Goal: Transaction & Acquisition: Obtain resource

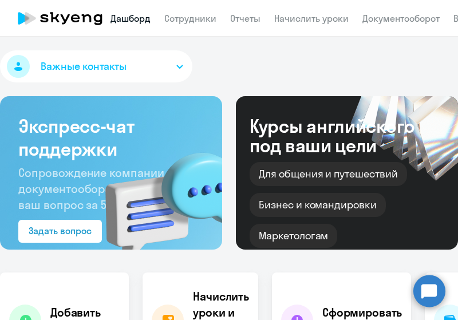
select select "30"
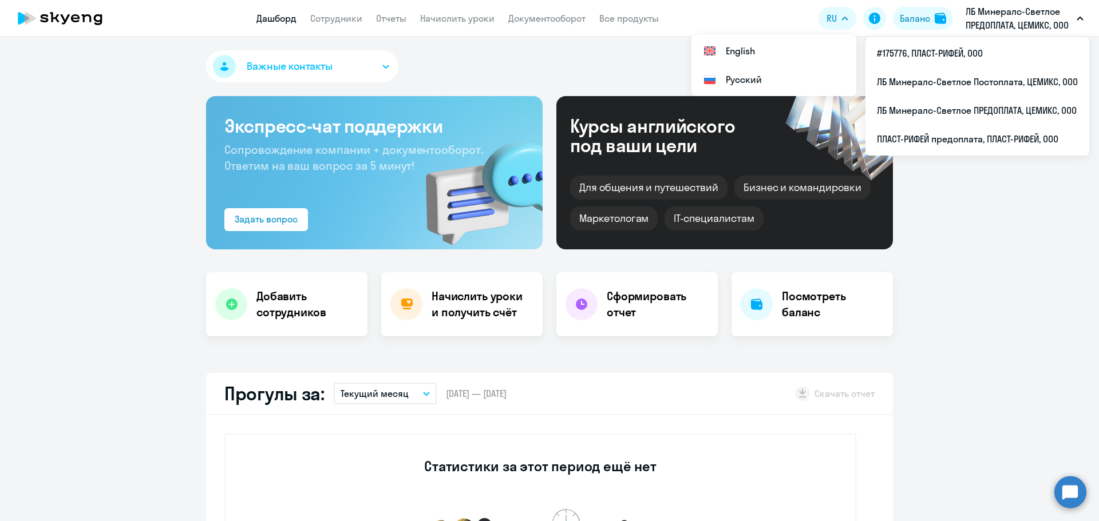
click at [457, 18] on p "ЛБ Минералс-Светлое ПРЕДОПЛАТА, ЦЕМИКС, ООО" at bounding box center [1018, 18] width 106 height 27
click at [457, 22] on p "ЛБ Минералс-Светлое ПРЕДОПЛАТА, ЦЕМИКС, ООО" at bounding box center [1018, 18] width 106 height 27
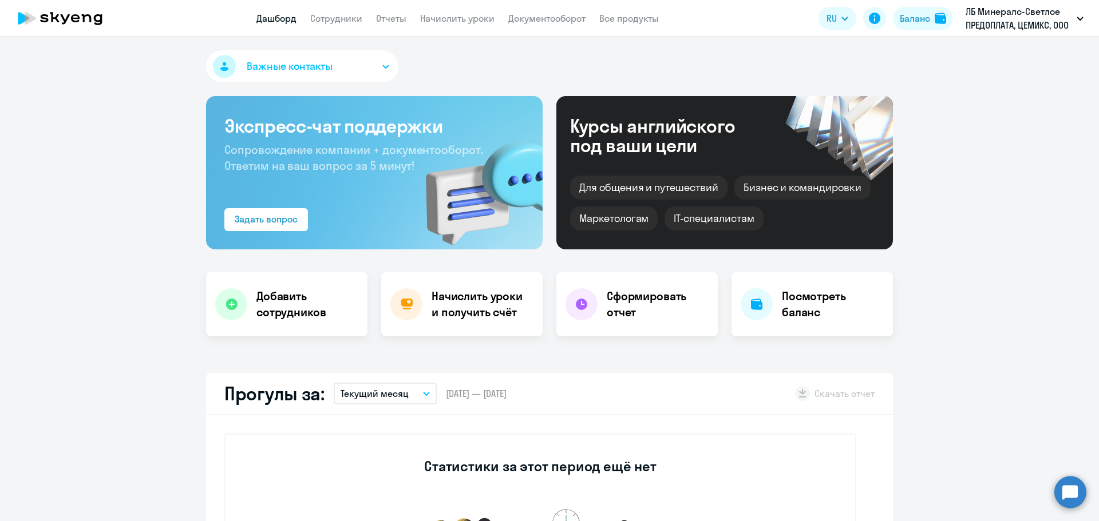
click at [457, 21] on p "ЛБ Минералс-Светлое ПРЕДОПЛАТА, ЦЕМИКС, ООО" at bounding box center [1018, 18] width 106 height 27
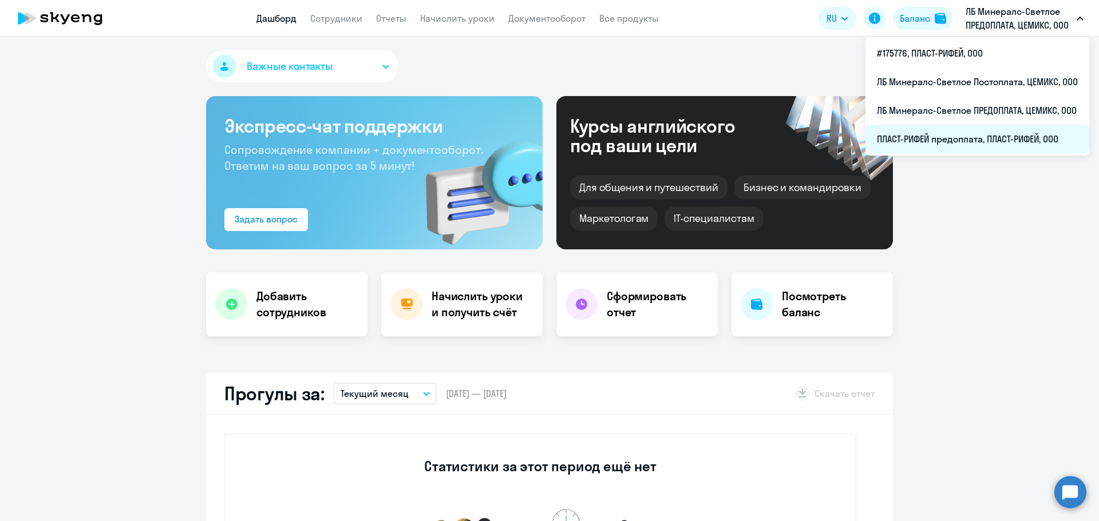
click at [457, 142] on li "ПЛАСТ-РИФЕЙ предоплата, ПЛАСТ-РИФЕЙ, ООО" at bounding box center [977, 139] width 224 height 29
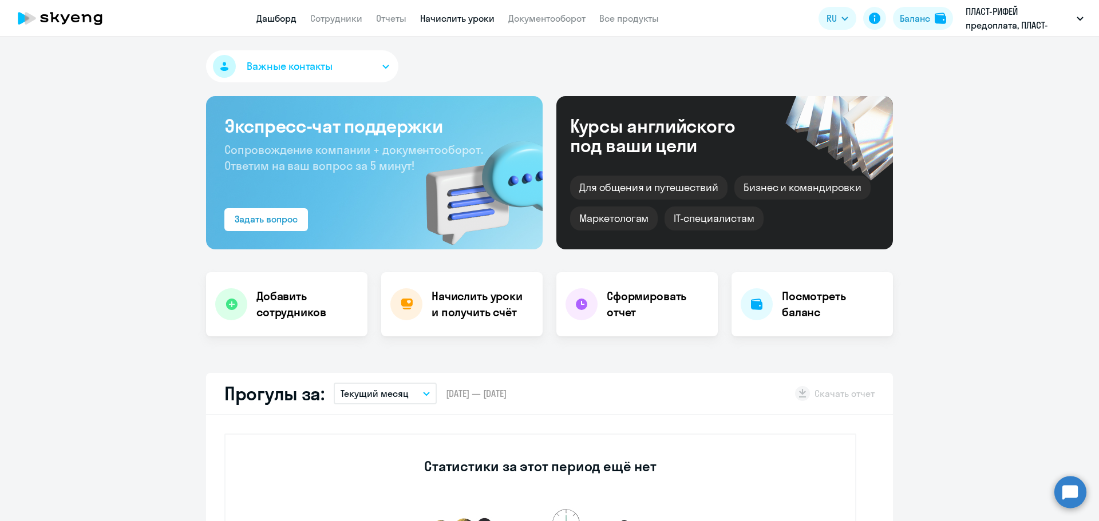
select select "30"
click at [457, 21] on div "Баланс" at bounding box center [915, 18] width 30 height 14
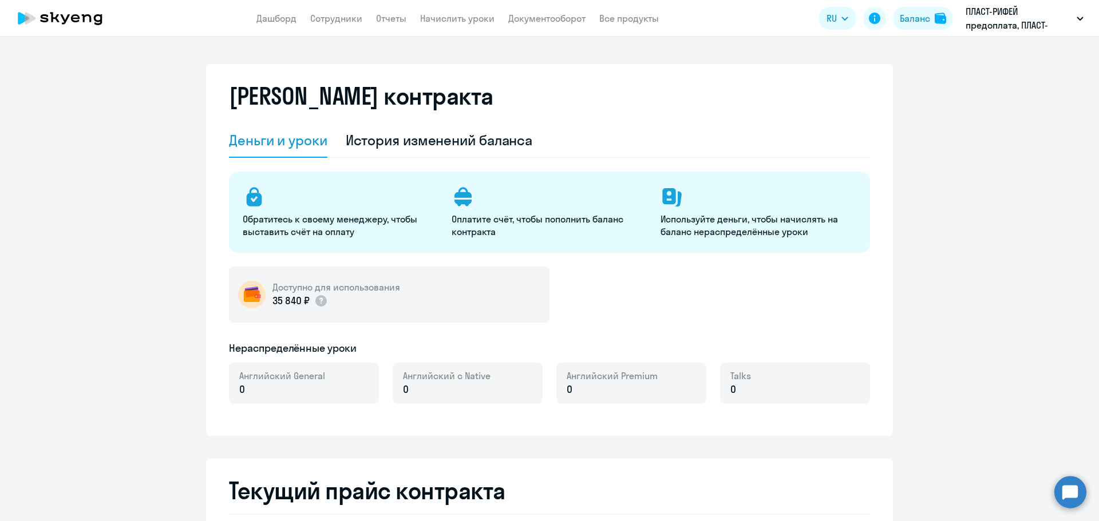
select select "english_adult_not_native_speaker"
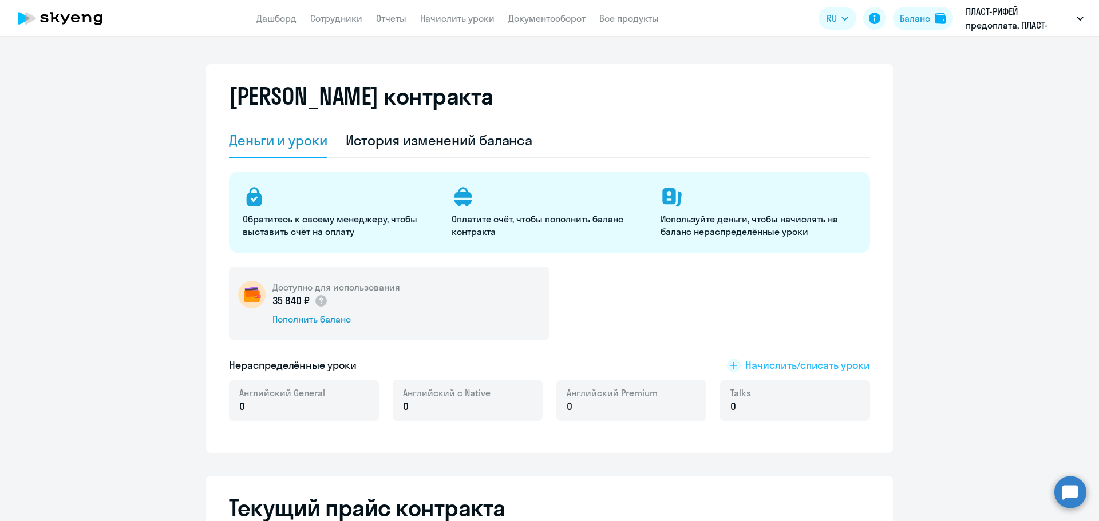
click at [457, 319] on span "Начислить/списать уроки" at bounding box center [807, 365] width 125 height 15
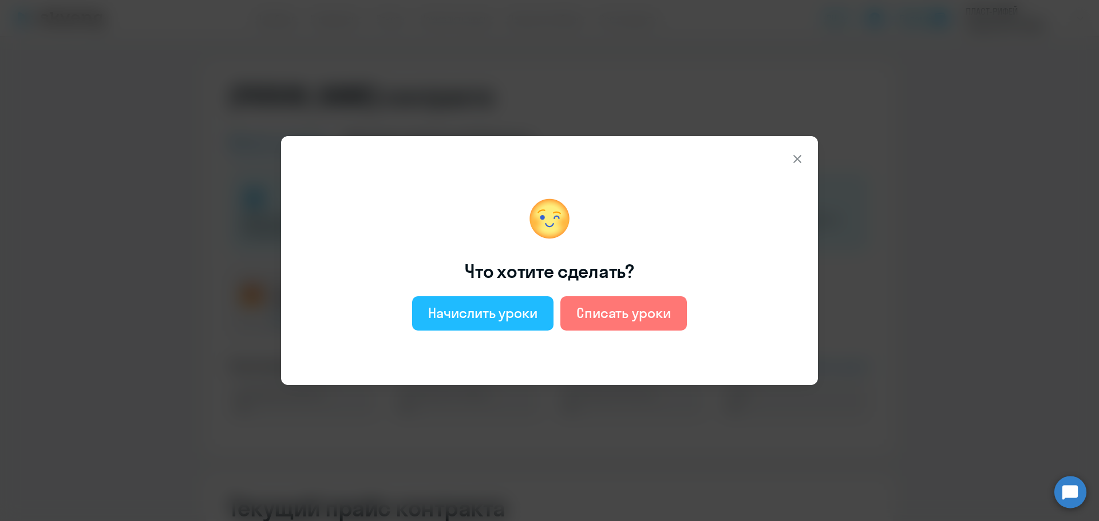
click at [457, 319] on button "Начислить уроки" at bounding box center [482, 313] width 141 height 34
select select "english_adult_not_native_speaker"
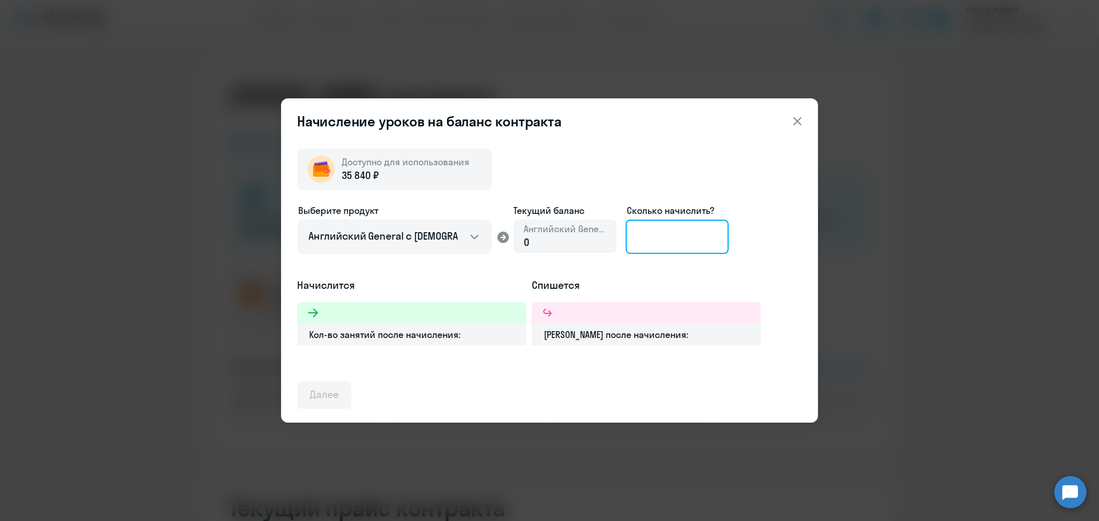
click at [457, 244] on input at bounding box center [676, 237] width 103 height 34
type input "16"
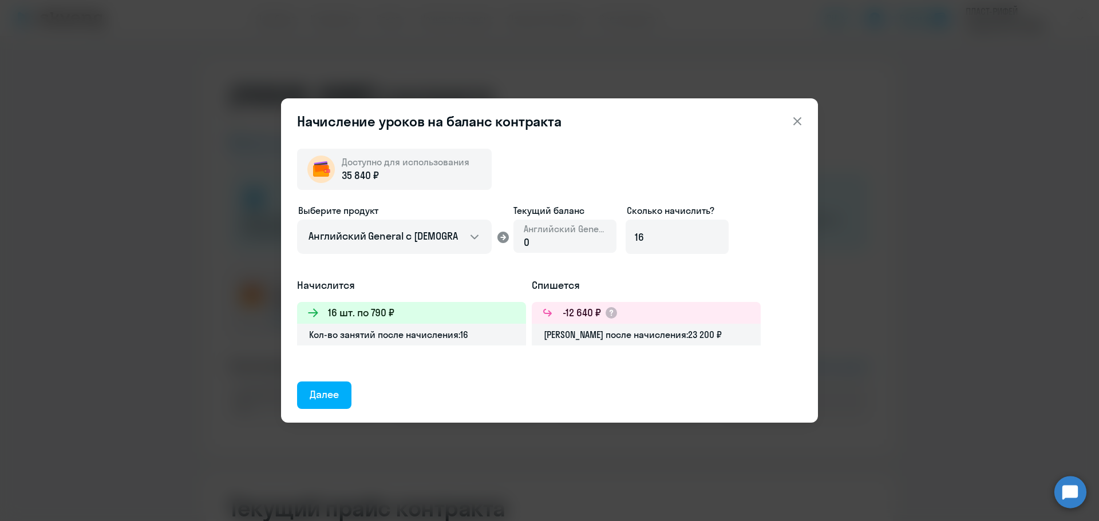
click at [326, 319] on div "Далее" at bounding box center [324, 394] width 29 height 15
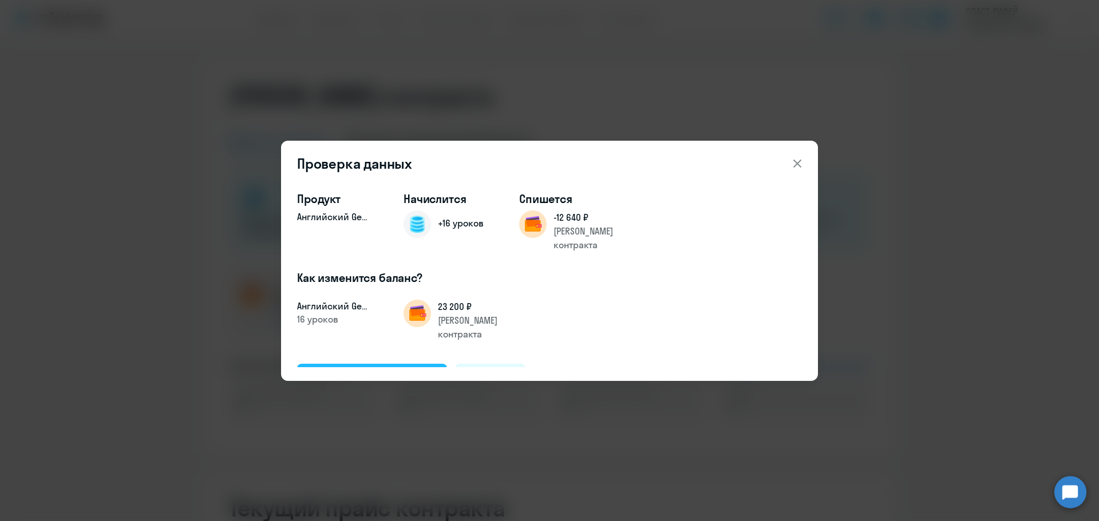
click at [391, 319] on div "Подтвердить и начислить" at bounding box center [372, 377] width 125 height 15
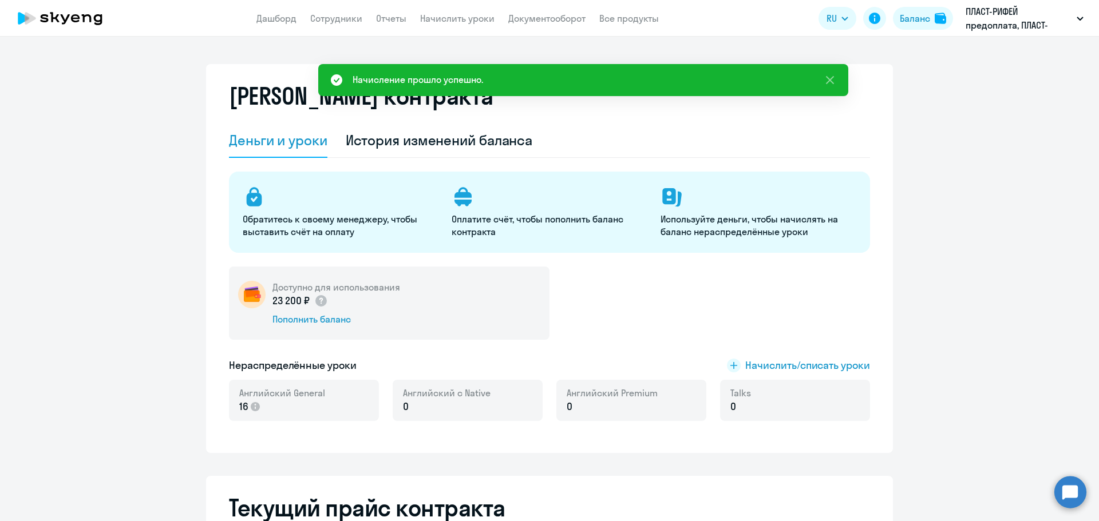
drag, startPoint x: 441, startPoint y: 19, endPoint x: 450, endPoint y: 29, distance: 12.5
click at [442, 19] on link "Начислить уроки" at bounding box center [457, 18] width 74 height 11
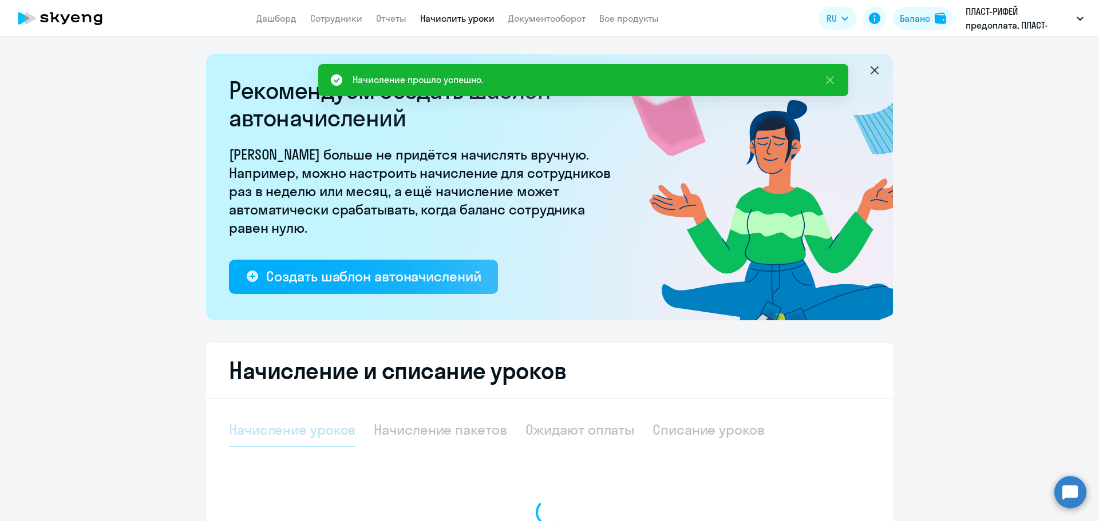
select select "10"
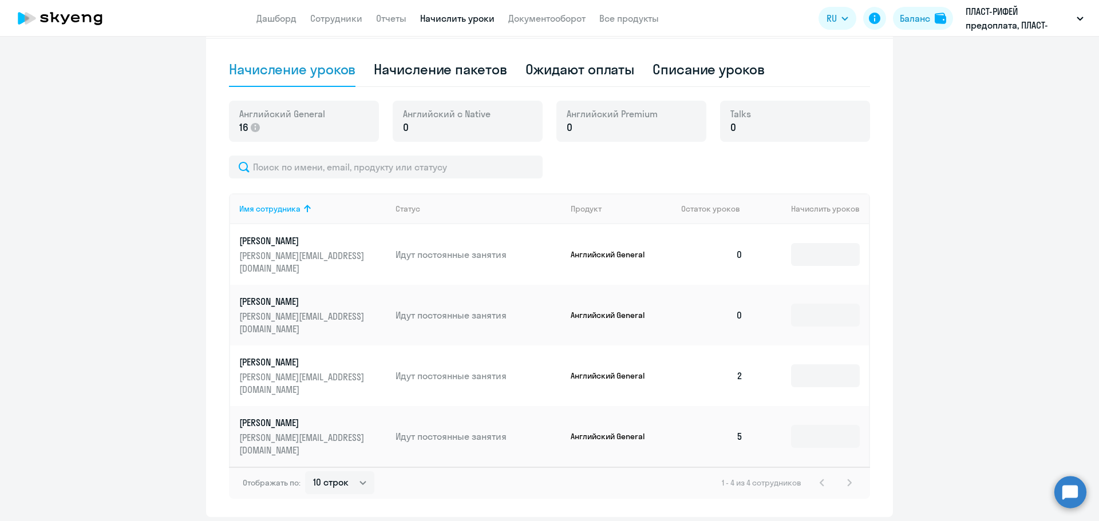
scroll to position [401, 0]
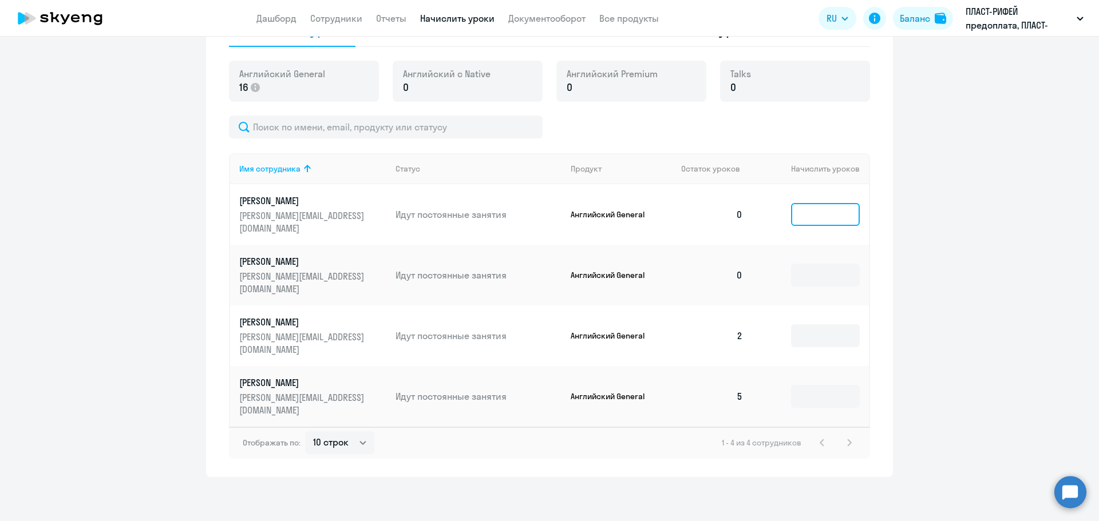
click at [457, 221] on input at bounding box center [825, 214] width 69 height 23
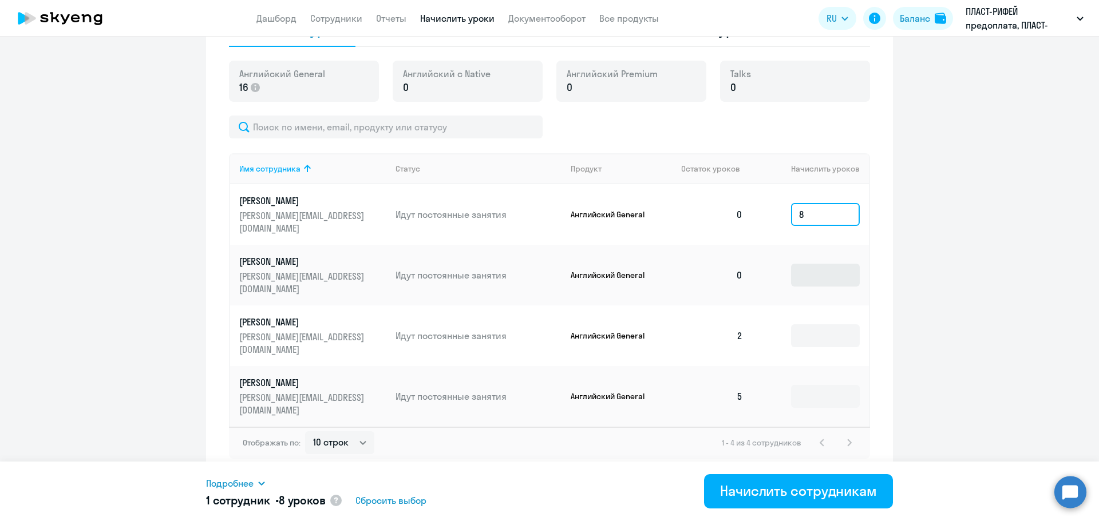
type input "8"
click at [457, 264] on input at bounding box center [825, 275] width 69 height 23
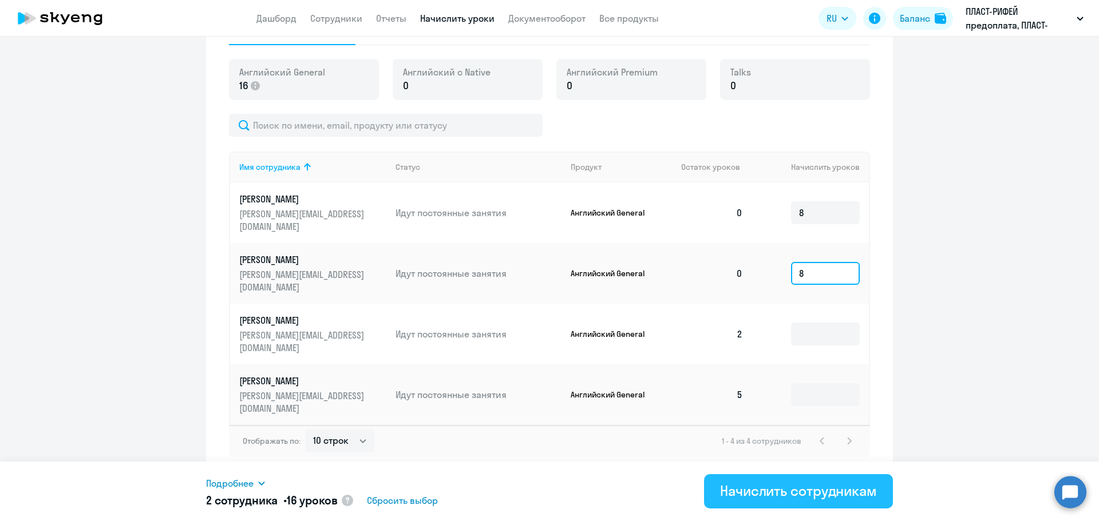
type input "8"
click at [457, 319] on div "Начислить сотрудникам" at bounding box center [798, 491] width 157 height 18
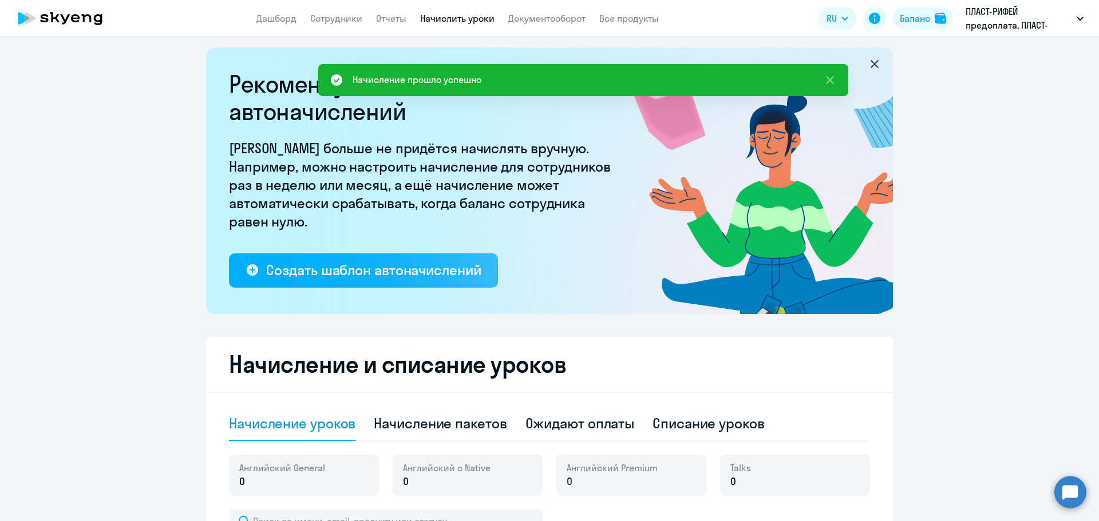
scroll to position [0, 0]
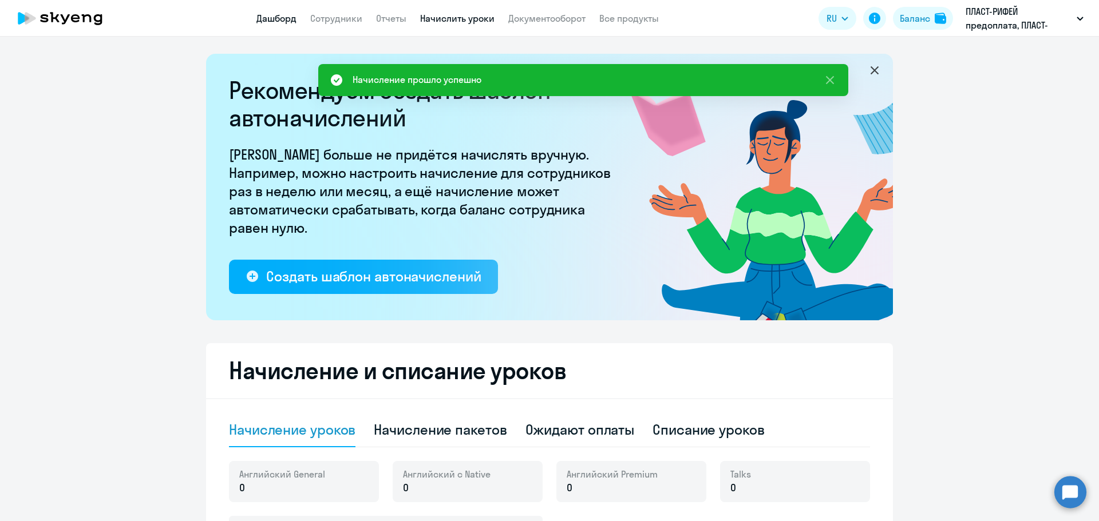
click at [283, 17] on link "Дашборд" at bounding box center [276, 18] width 40 height 11
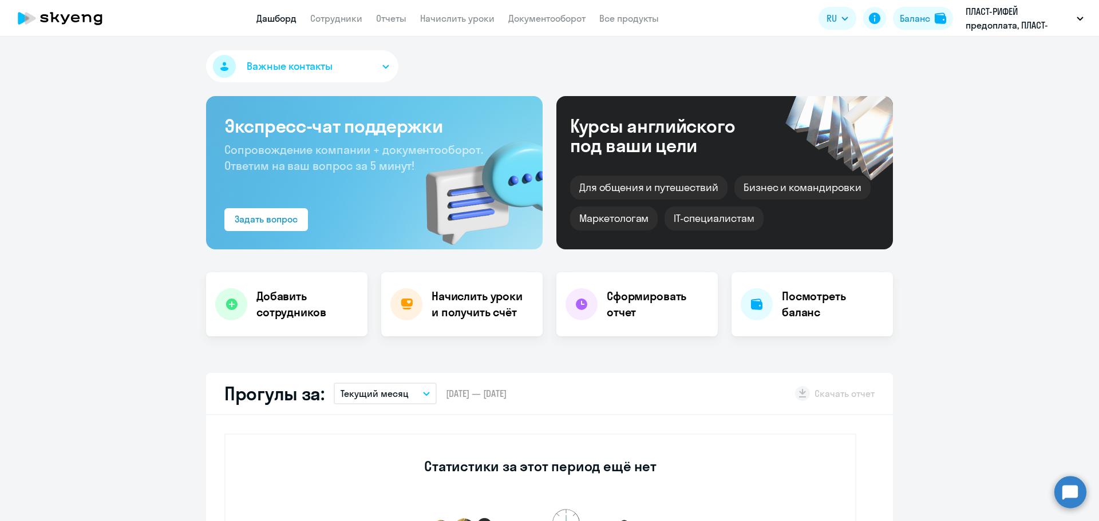
select select "30"
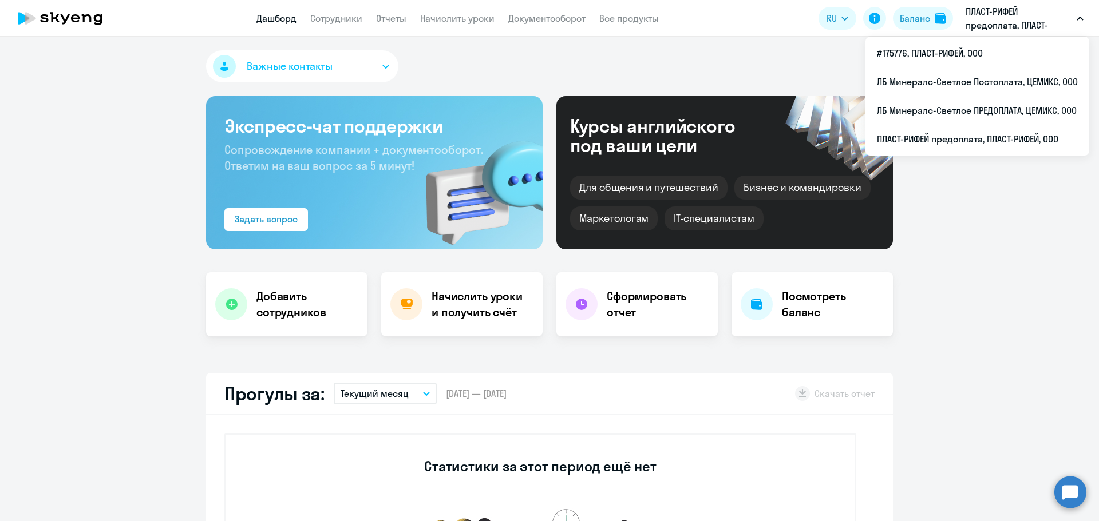
click at [457, 15] on p "ПЛАСТ-РИФЕЙ предоплата, ПЛАСТ-РИФЕЙ, ООО" at bounding box center [1018, 18] width 106 height 27
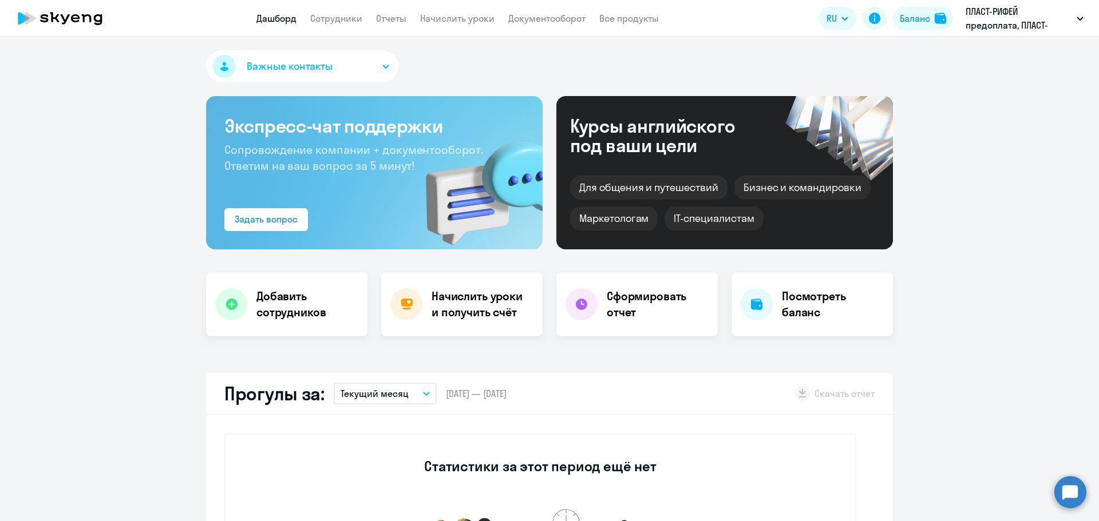
click at [457, 15] on p "ПЛАСТ-РИФЕЙ предоплата, ПЛАСТ-РИФЕЙ, ООО" at bounding box center [1018, 18] width 106 height 27
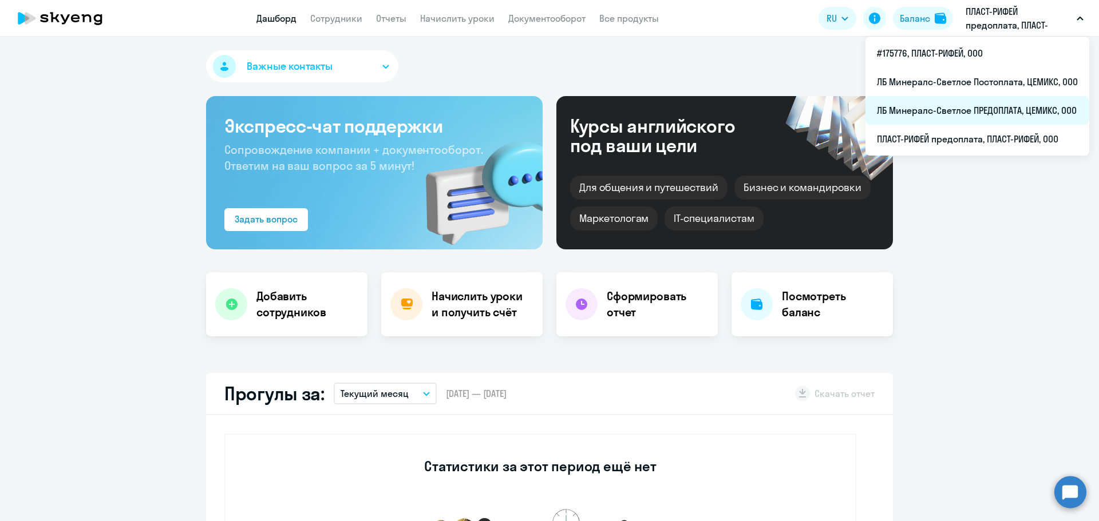
click at [457, 116] on li "ЛБ Минералс-Светлое ПРЕДОПЛАТА, ЦЕМИКС, ООО" at bounding box center [977, 110] width 224 height 29
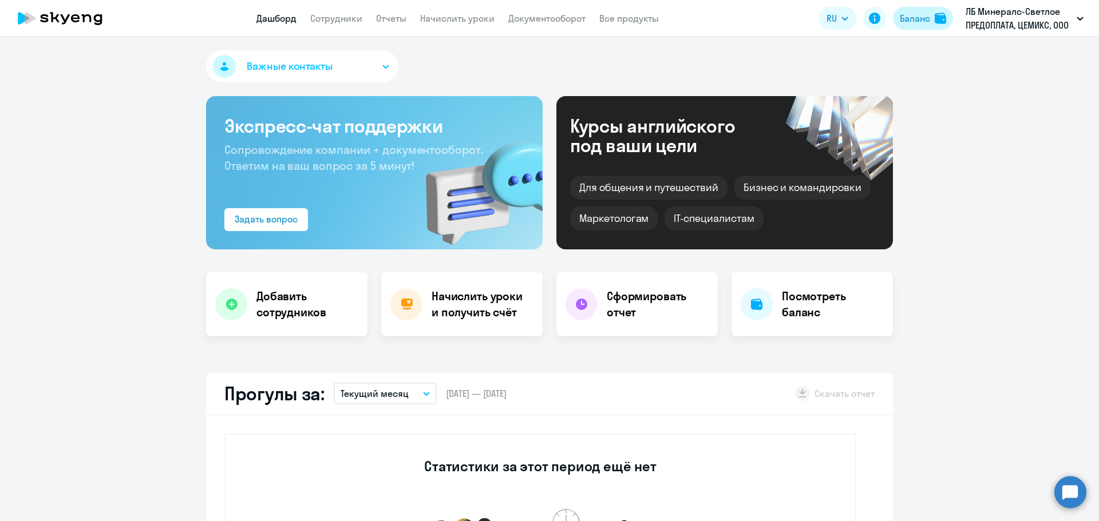
select select "30"
click at [457, 26] on button "Баланс" at bounding box center [923, 18] width 60 height 23
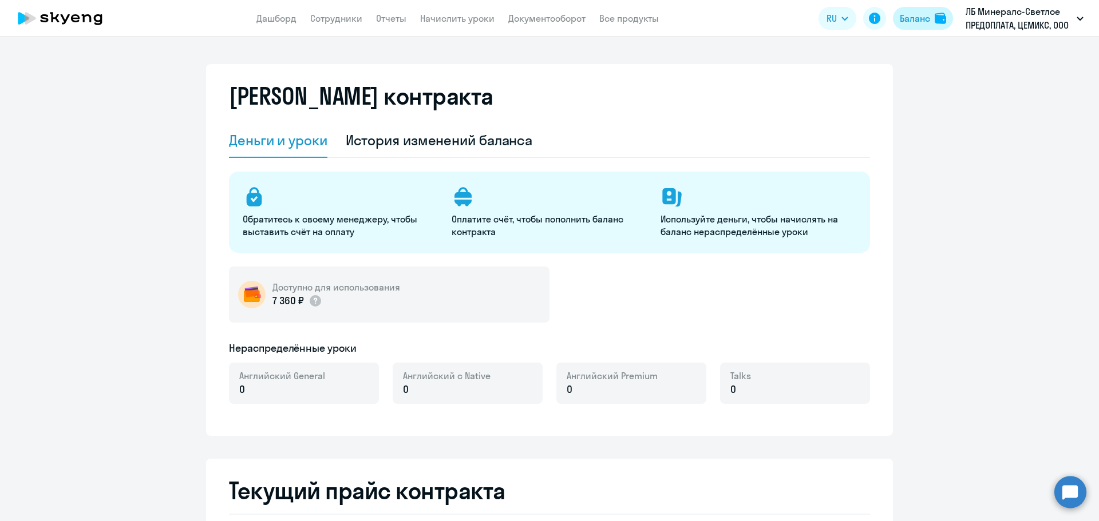
select select "english_adult_not_native_speaker"
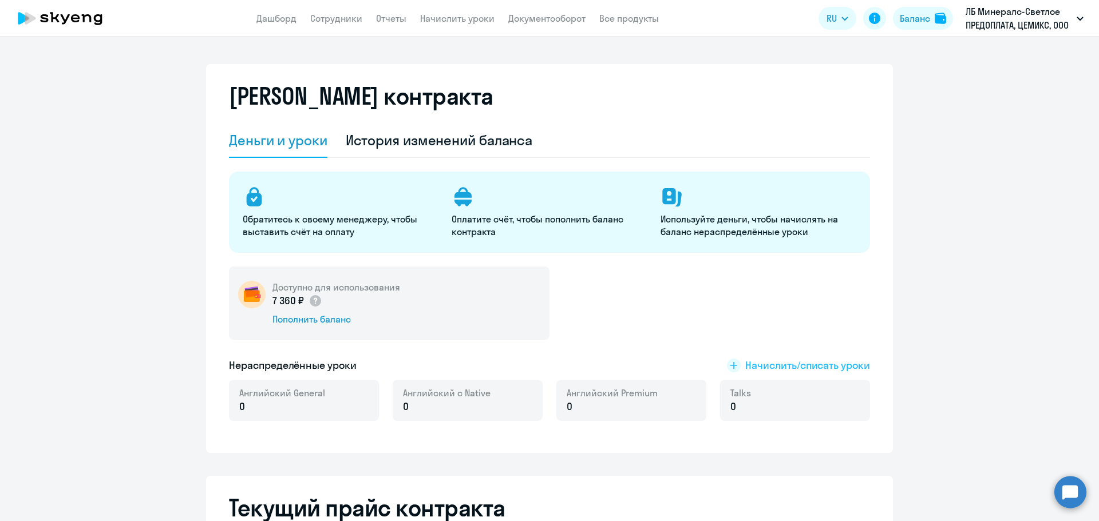
click at [457, 319] on span "Начислить/списать уроки" at bounding box center [807, 365] width 125 height 15
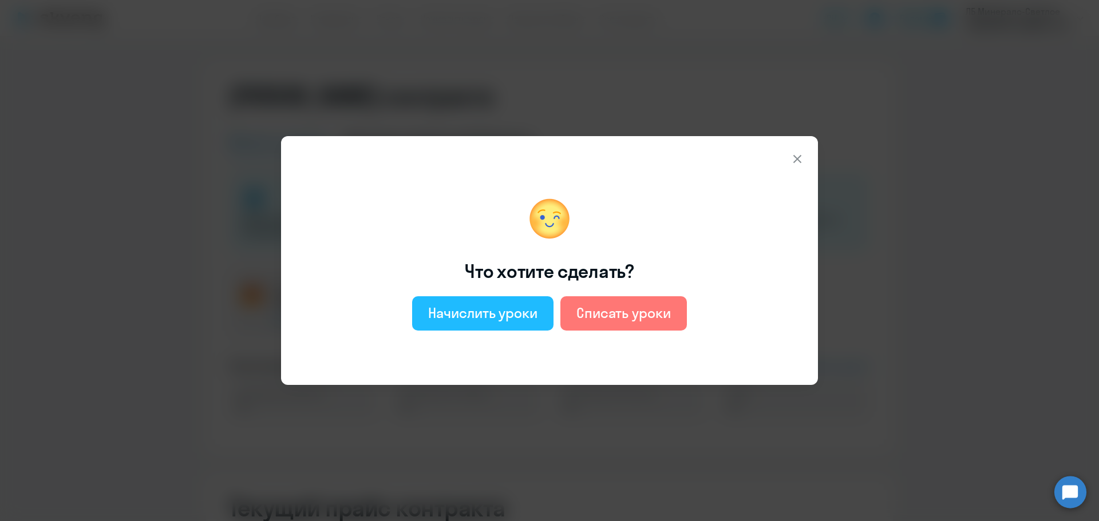
click at [457, 318] on div "Начислить уроки" at bounding box center [482, 313] width 109 height 18
select select "english_adult_not_native_speaker"
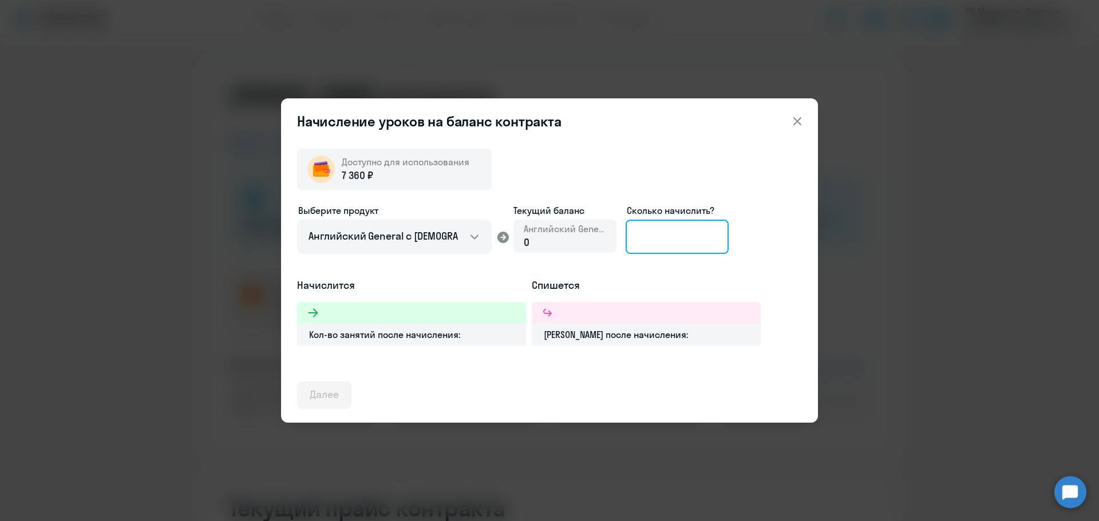
click at [457, 238] on input at bounding box center [676, 237] width 103 height 34
type input "8"
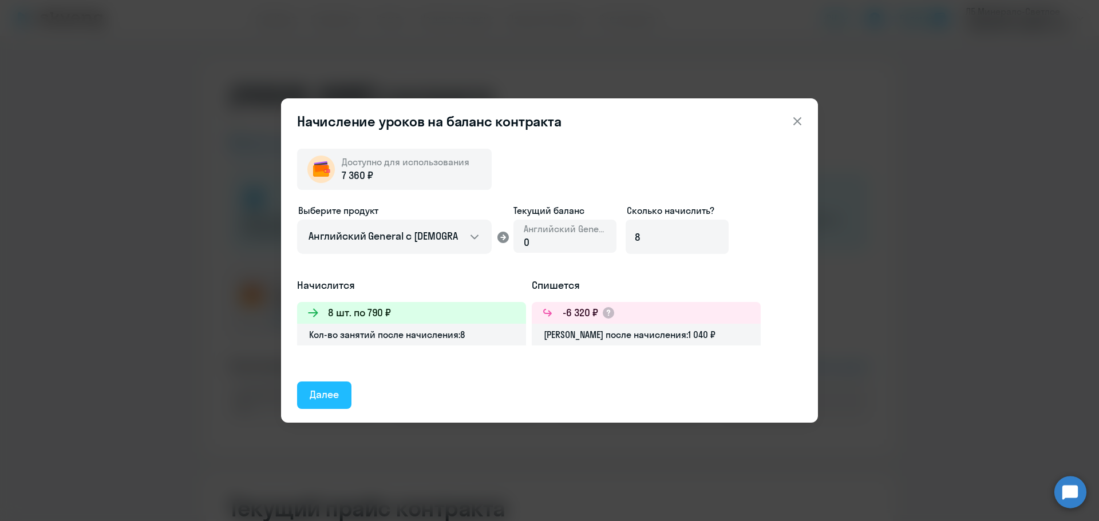
click at [316, 319] on div "Далее" at bounding box center [324, 394] width 29 height 15
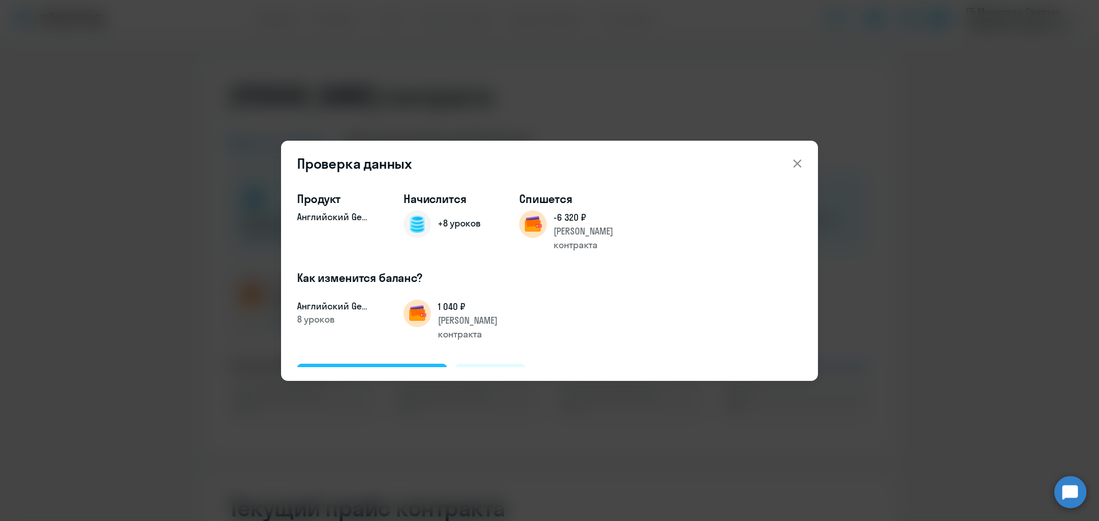
click at [407, 319] on div "Подтвердить и начислить" at bounding box center [372, 377] width 125 height 15
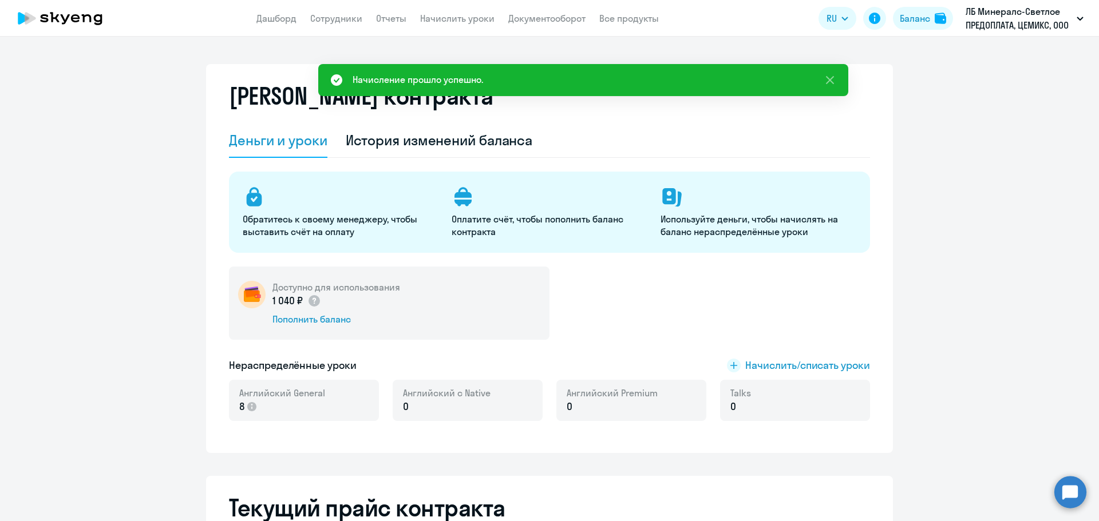
drag, startPoint x: 442, startPoint y: 20, endPoint x: 461, endPoint y: 31, distance: 22.3
click at [442, 20] on link "Начислить уроки" at bounding box center [457, 18] width 74 height 11
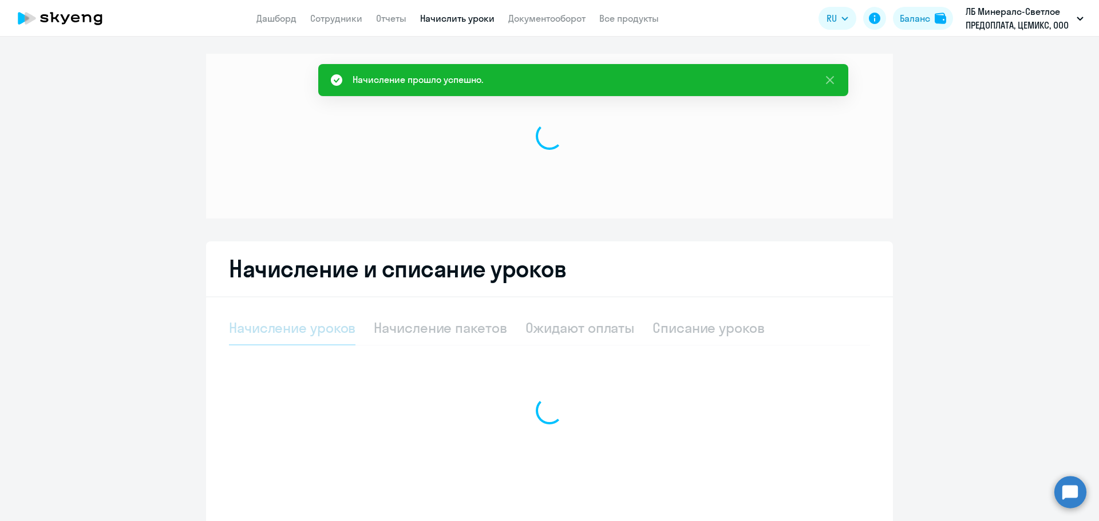
select select "10"
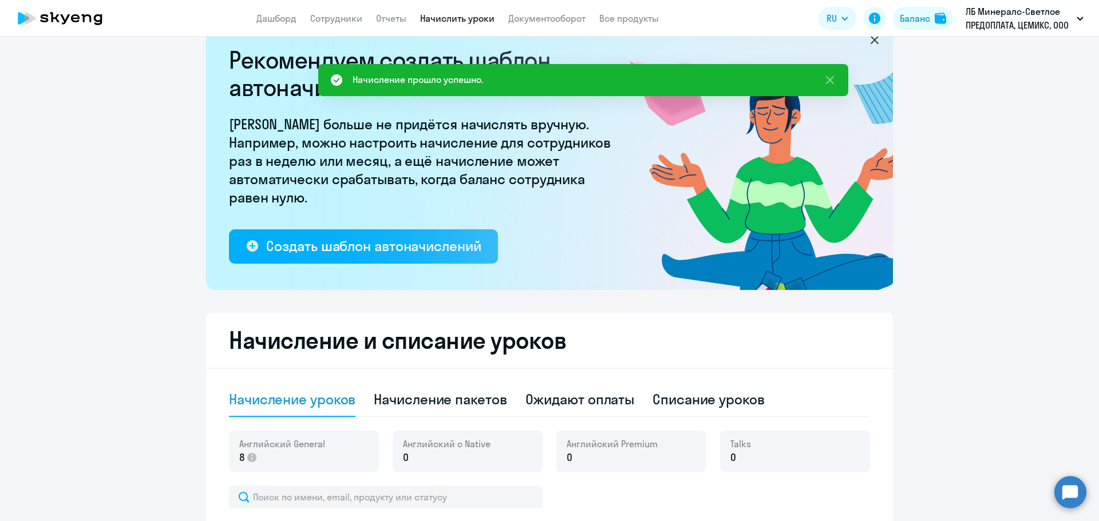
scroll to position [300, 0]
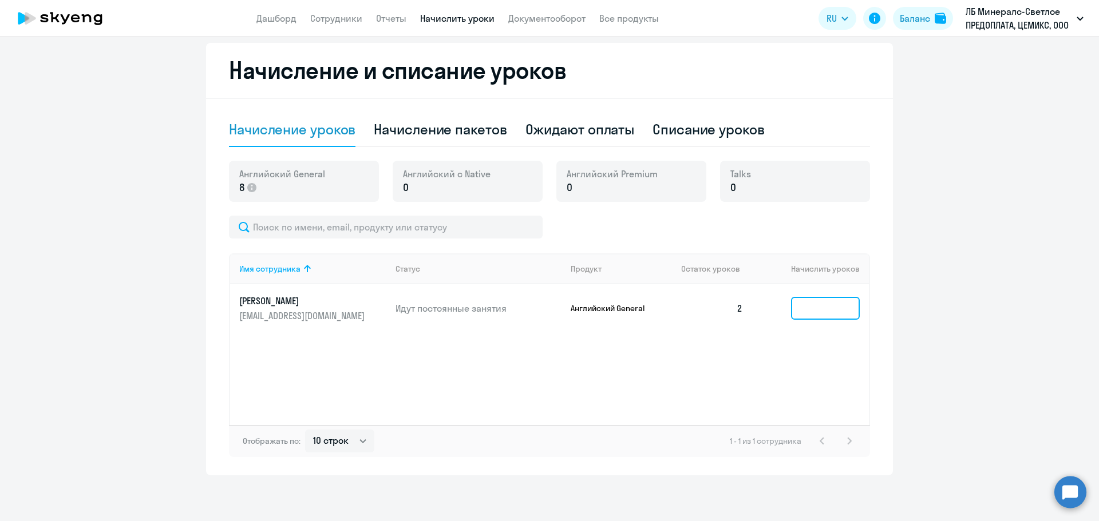
click at [457, 312] on input at bounding box center [825, 308] width 69 height 23
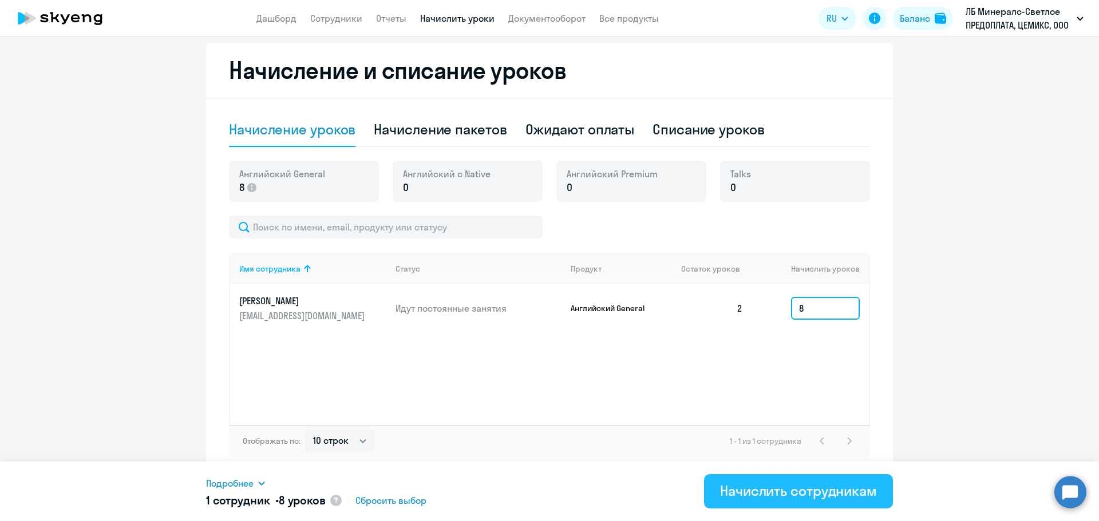
type input "8"
click at [457, 319] on div "Начислить сотрудникам" at bounding box center [798, 491] width 157 height 18
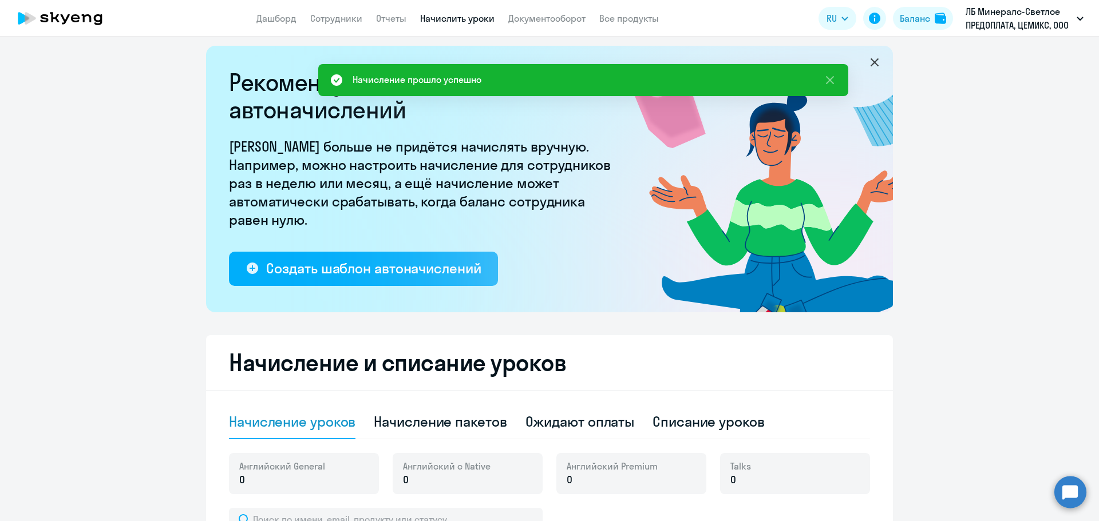
scroll to position [0, 0]
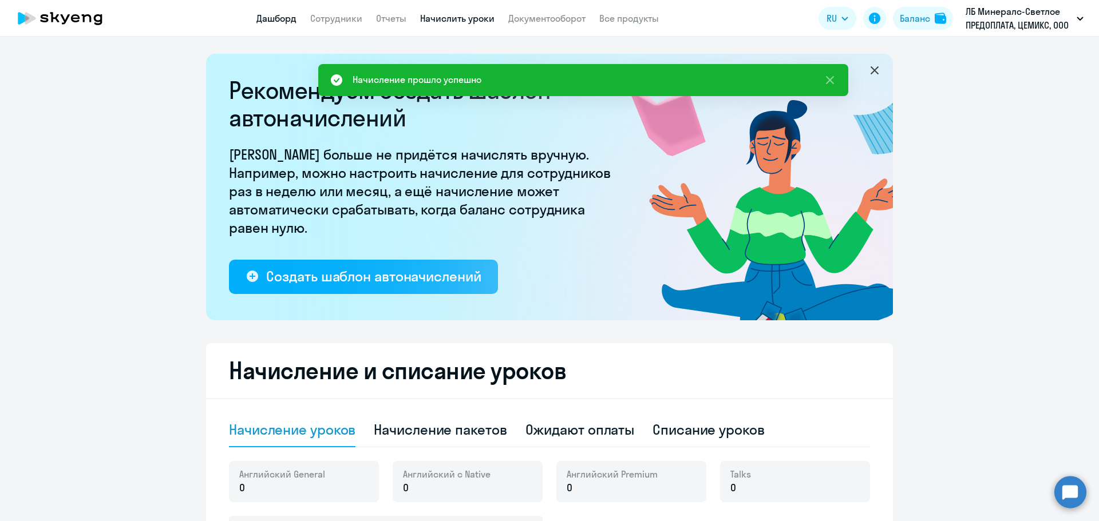
click at [271, 18] on link "Дашборд" at bounding box center [276, 18] width 40 height 11
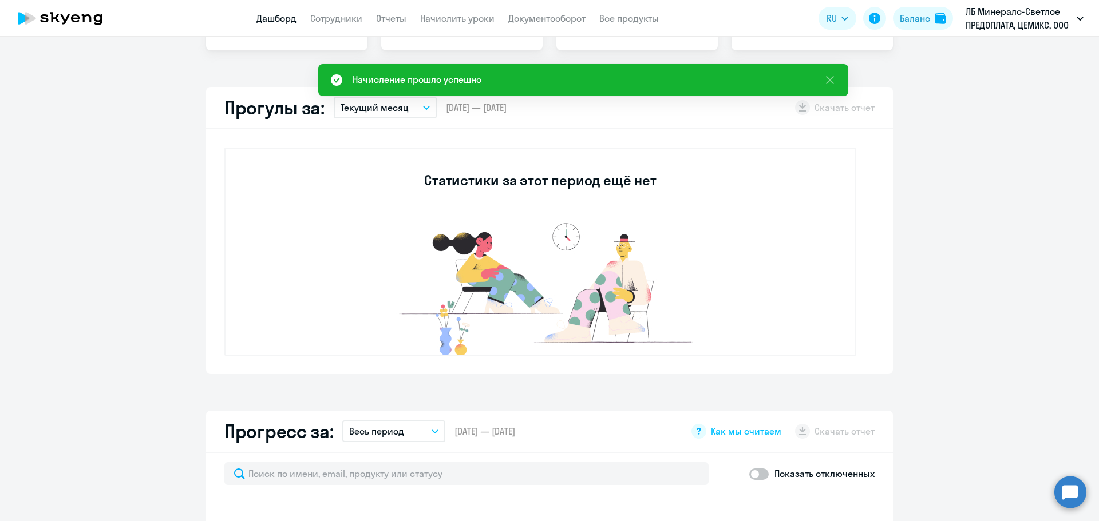
scroll to position [629, 0]
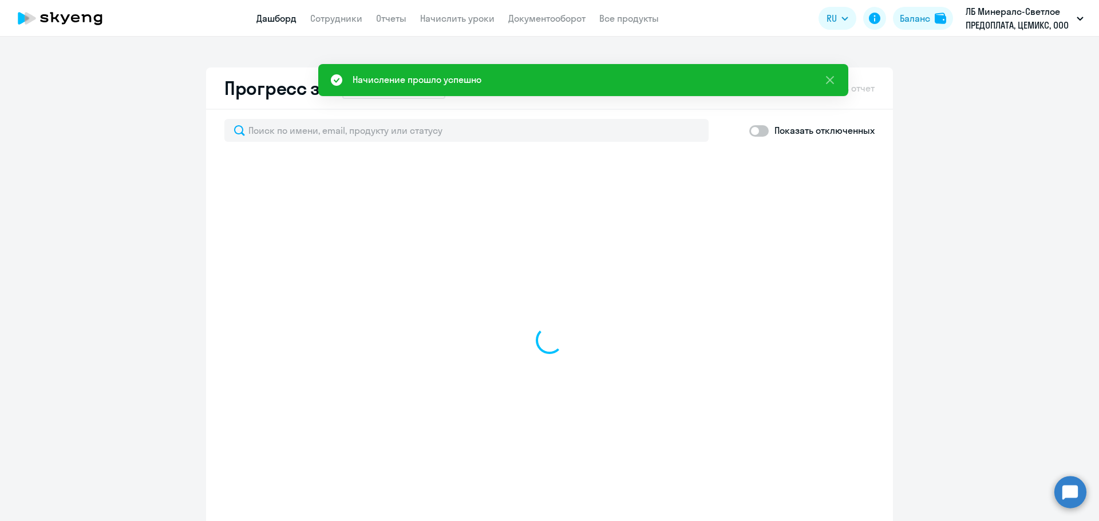
select select "30"
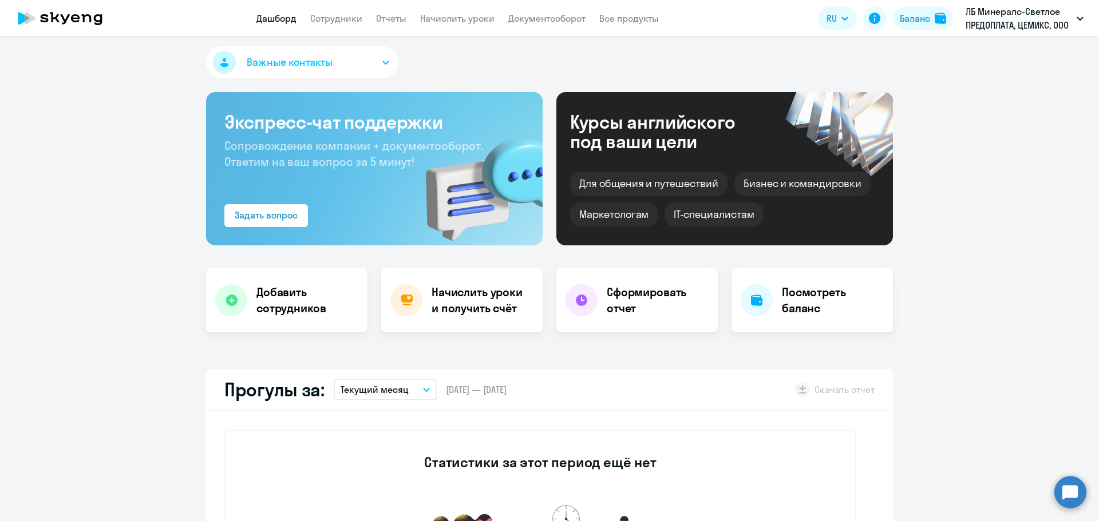
scroll to position [0, 0]
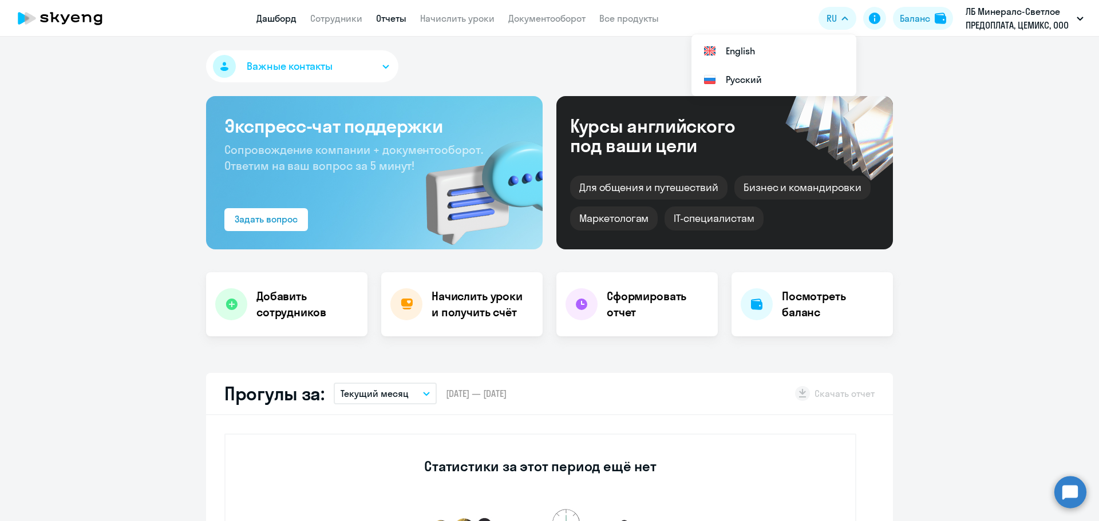
click at [397, 21] on link "Отчеты" at bounding box center [391, 18] width 30 height 11
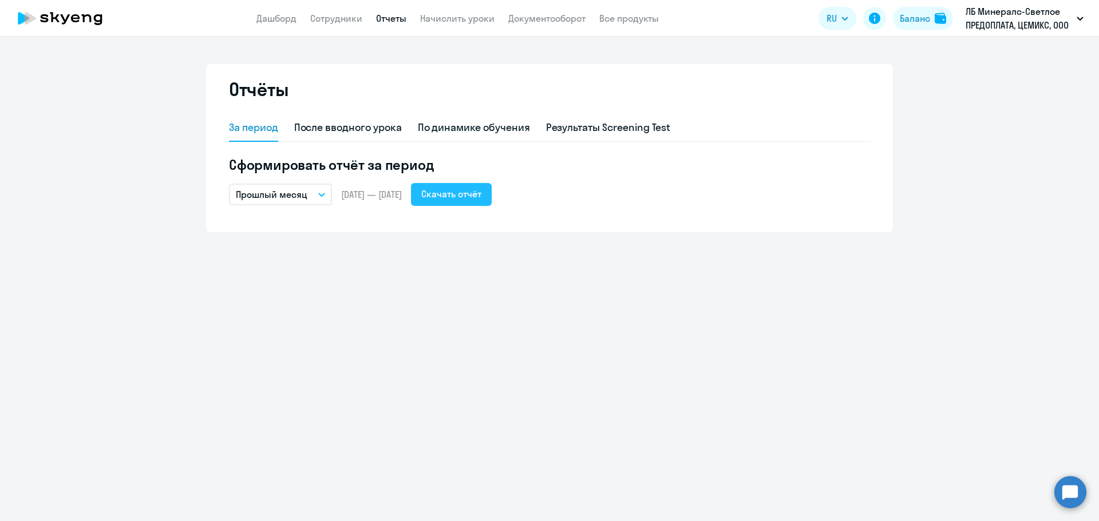
click at [457, 195] on div "Скачать отчёт" at bounding box center [451, 194] width 60 height 14
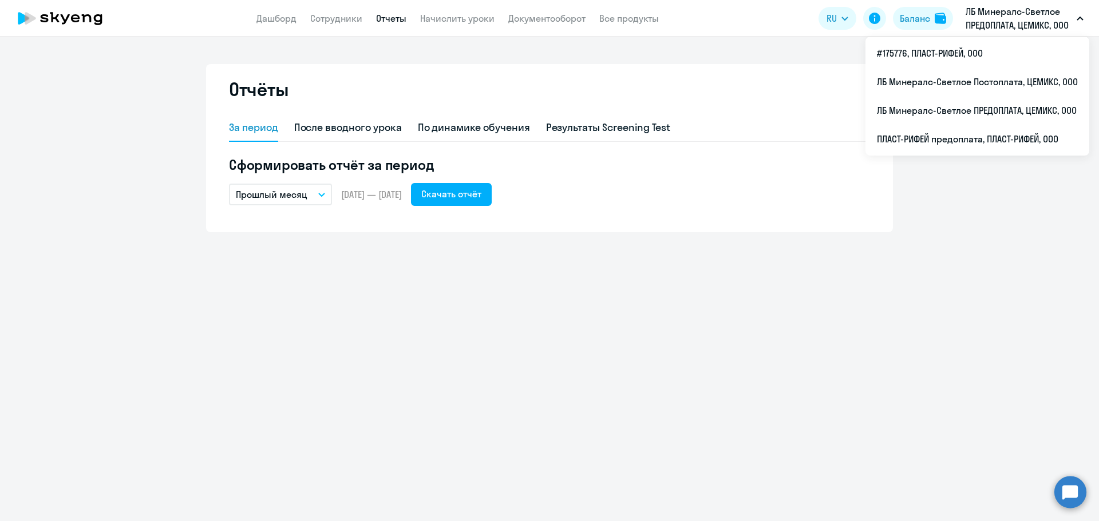
drag, startPoint x: 989, startPoint y: 19, endPoint x: 990, endPoint y: 32, distance: 13.2
click at [457, 19] on p "ЛБ Минералс-Светлое ПРЕДОПЛАТА, ЦЕМИКС, ООО" at bounding box center [1018, 18] width 106 height 27
click at [457, 143] on li "ПЛАСТ-РИФЕЙ предоплата, ПЛАСТ-РИФЕЙ, ООО" at bounding box center [977, 139] width 224 height 29
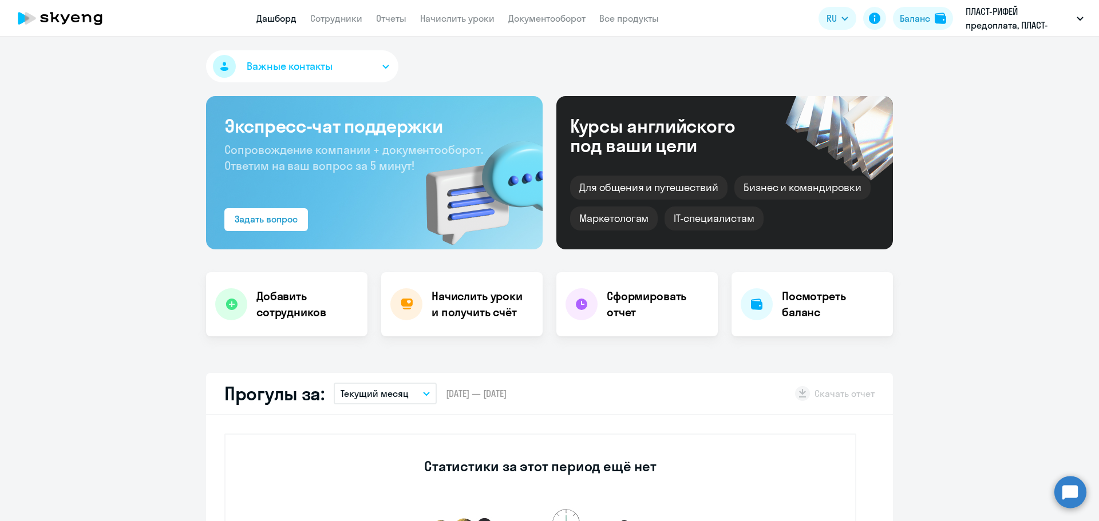
select select "30"
click at [391, 19] on link "Отчеты" at bounding box center [391, 18] width 30 height 11
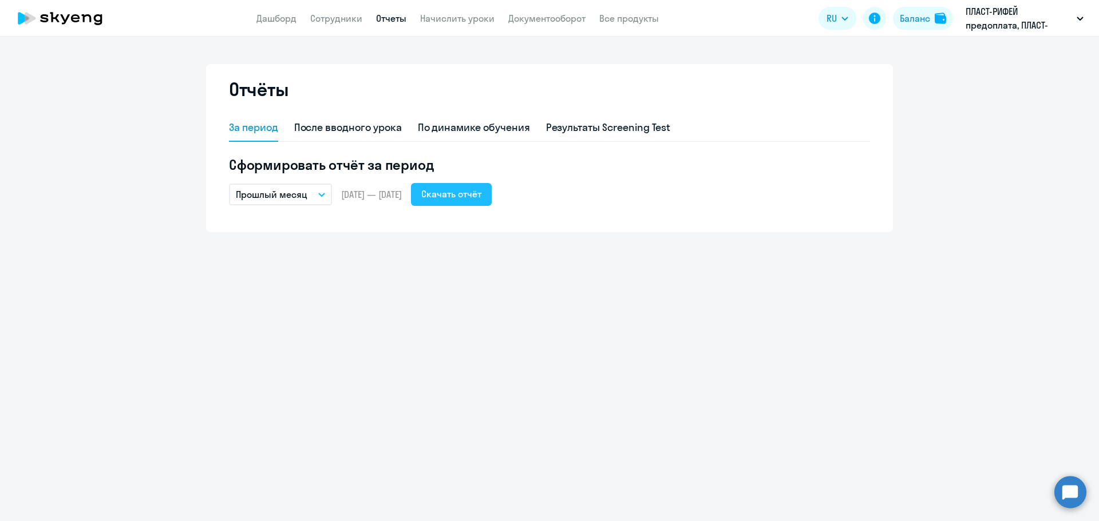
click at [457, 200] on div "Скачать отчёт" at bounding box center [451, 194] width 60 height 14
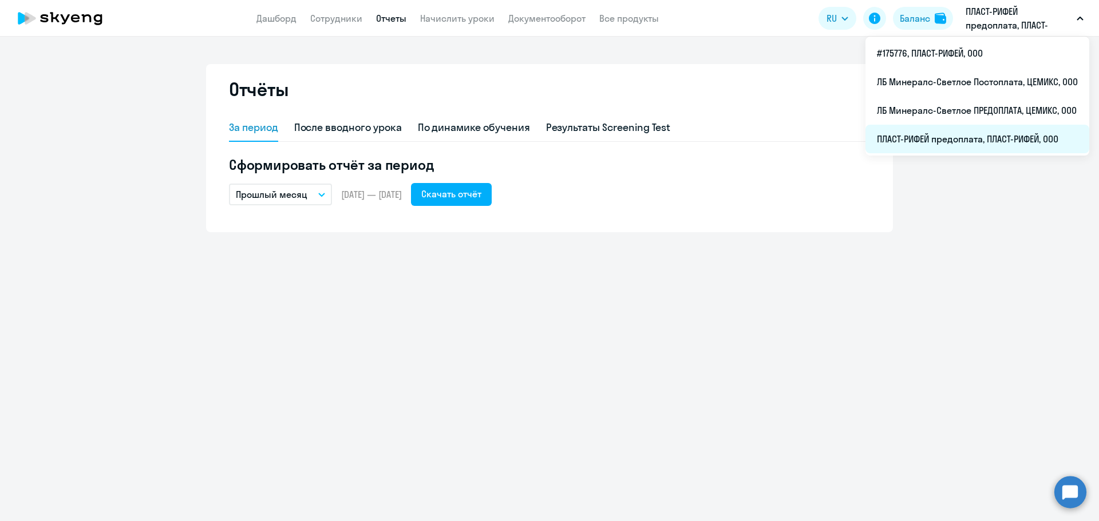
click at [457, 135] on li "ПЛАСТ-РИФЕЙ предоплата, ПЛАСТ-РИФЕЙ, ООО" at bounding box center [977, 139] width 224 height 29
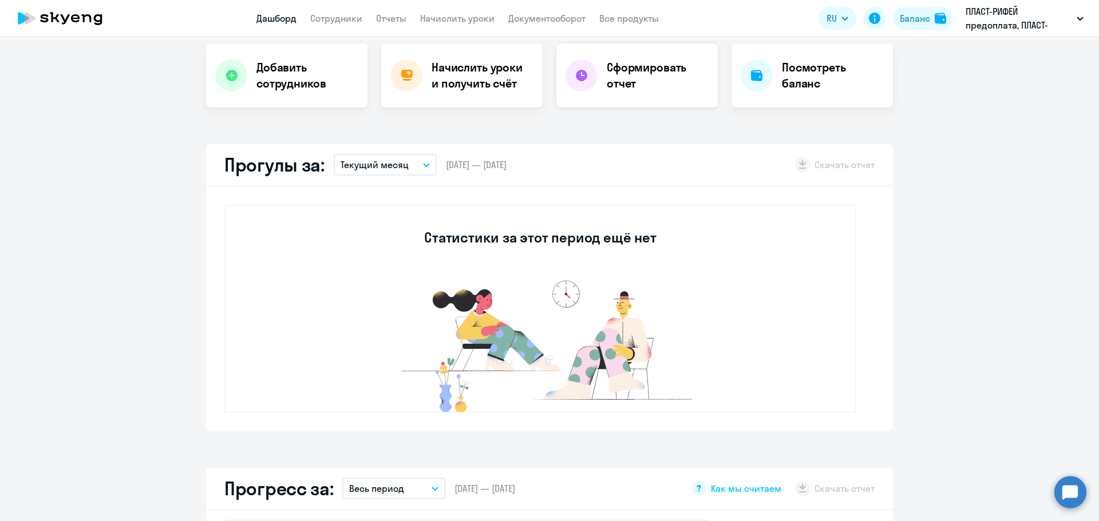
select select "30"
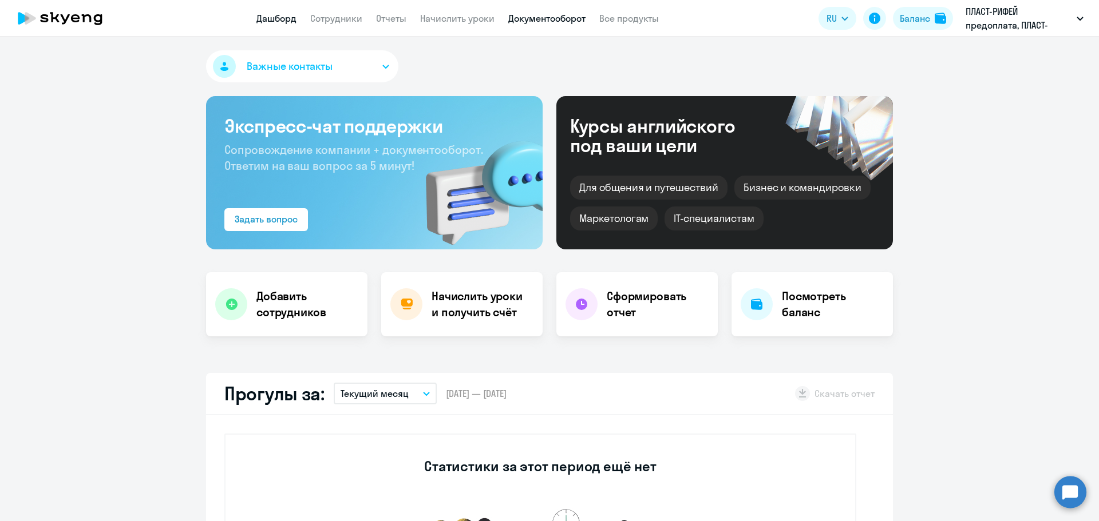
click at [457, 14] on link "Документооборот" at bounding box center [546, 18] width 77 height 11
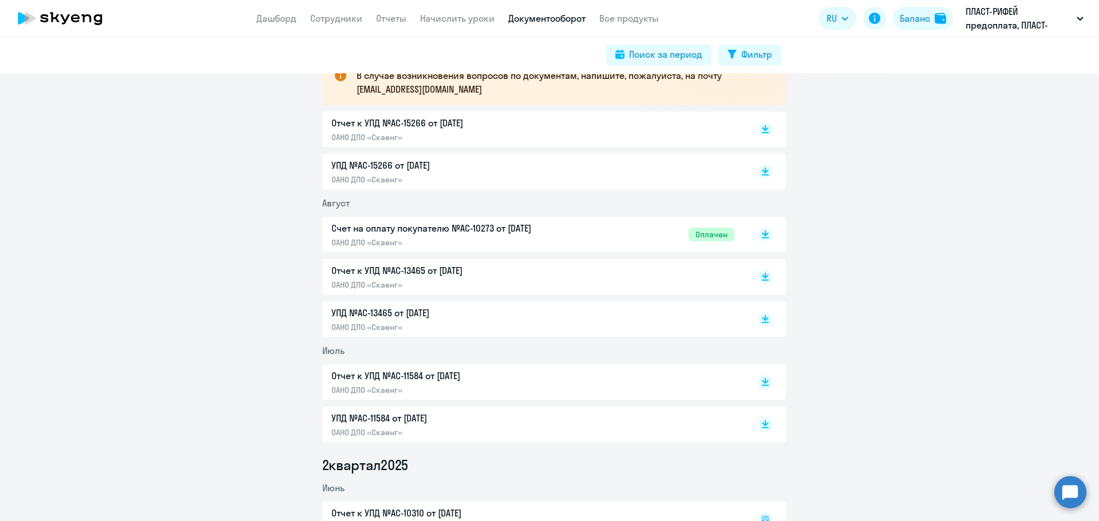
scroll to position [229, 0]
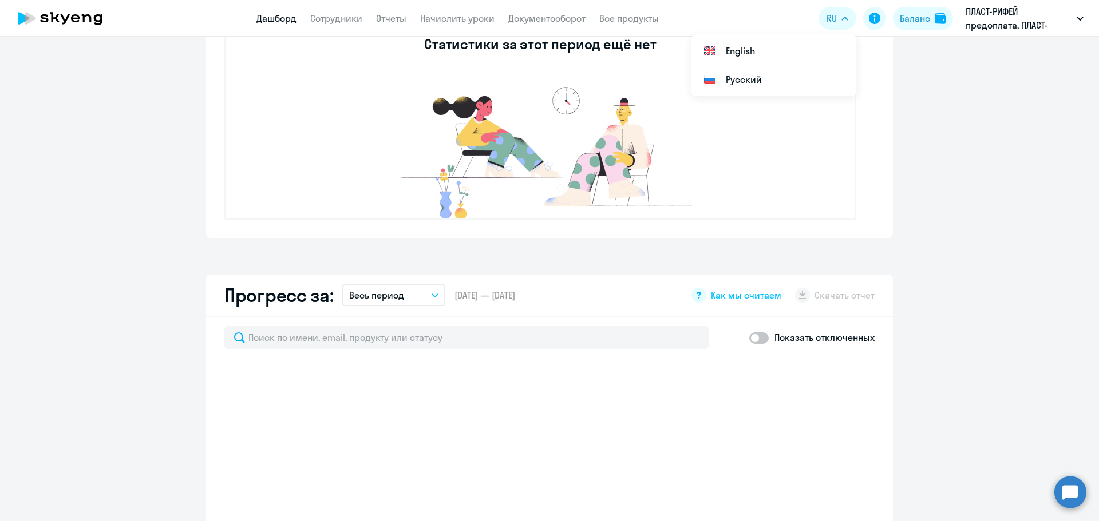
scroll to position [687, 0]
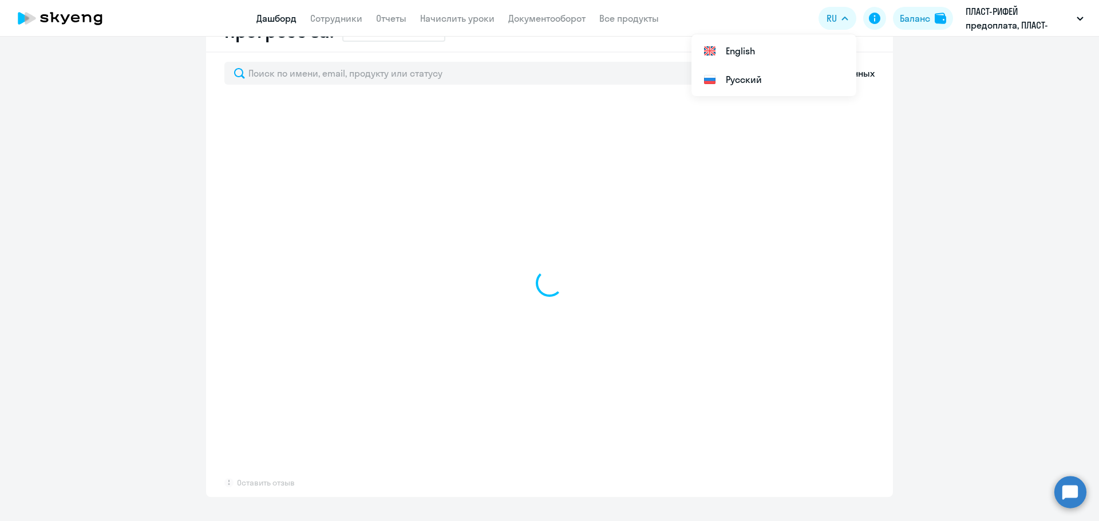
select select "30"
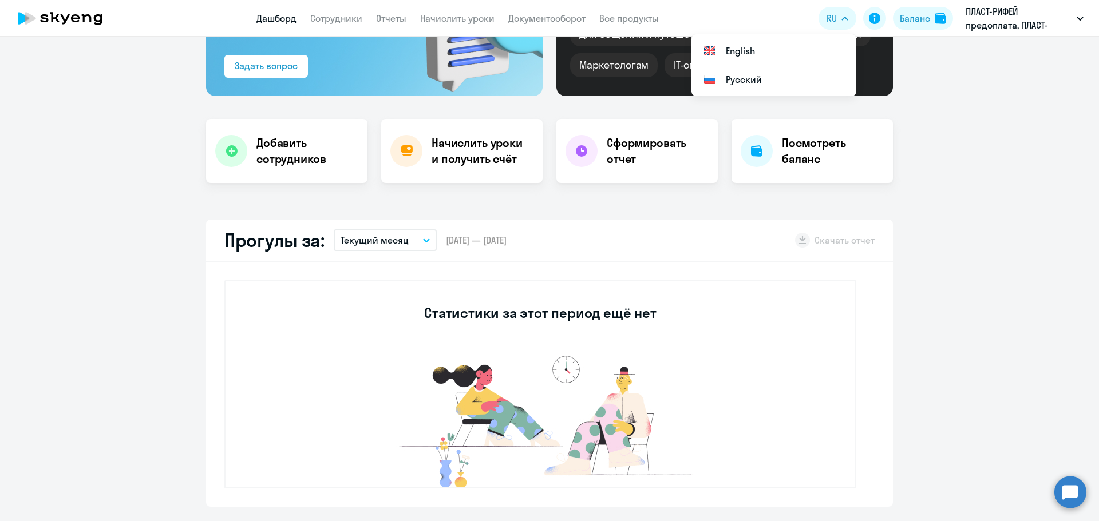
scroll to position [0, 0]
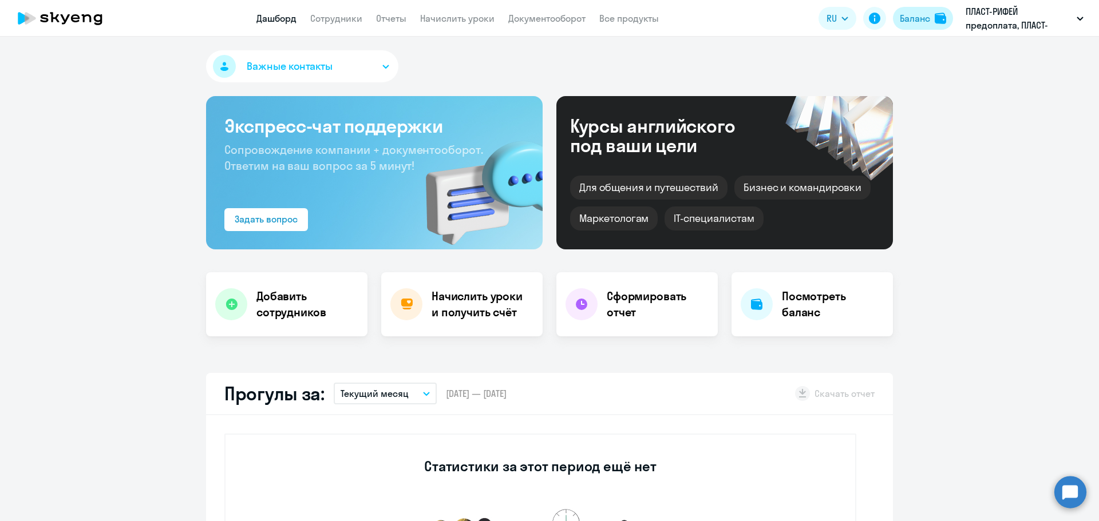
click at [457, 19] on div "Баланс" at bounding box center [915, 18] width 30 height 14
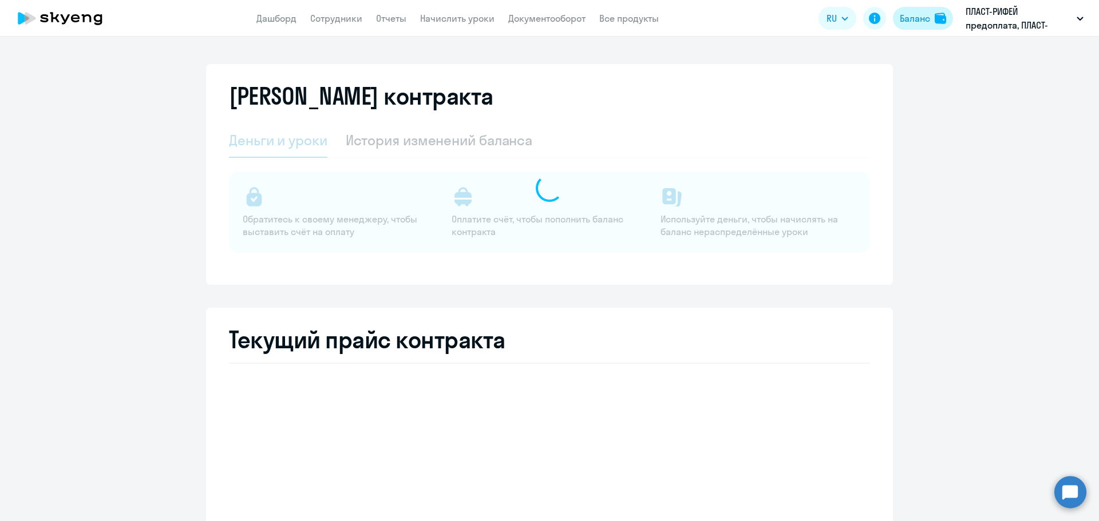
select select "english_adult_not_native_speaker"
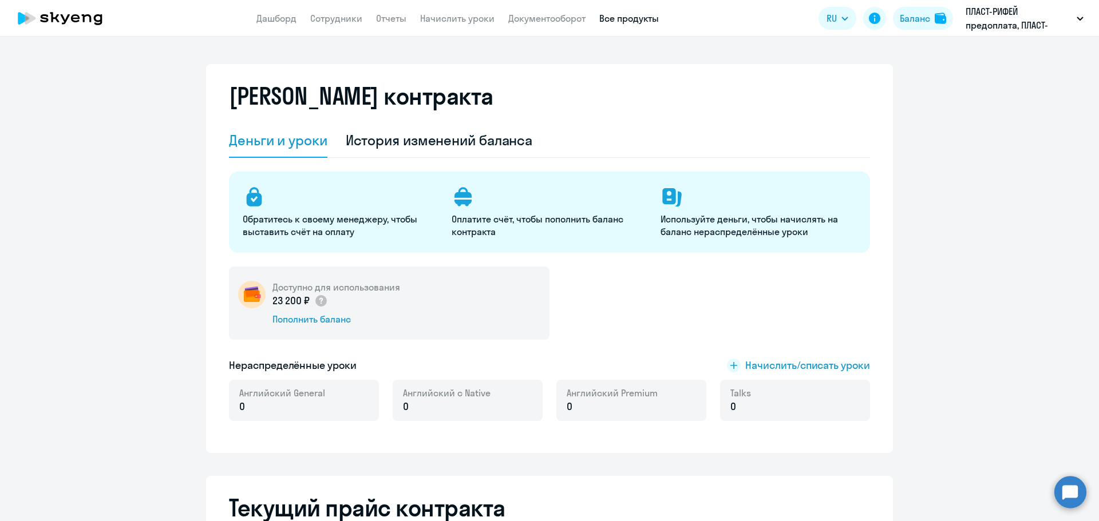
click at [457, 18] on link "Все продукты" at bounding box center [629, 18] width 60 height 11
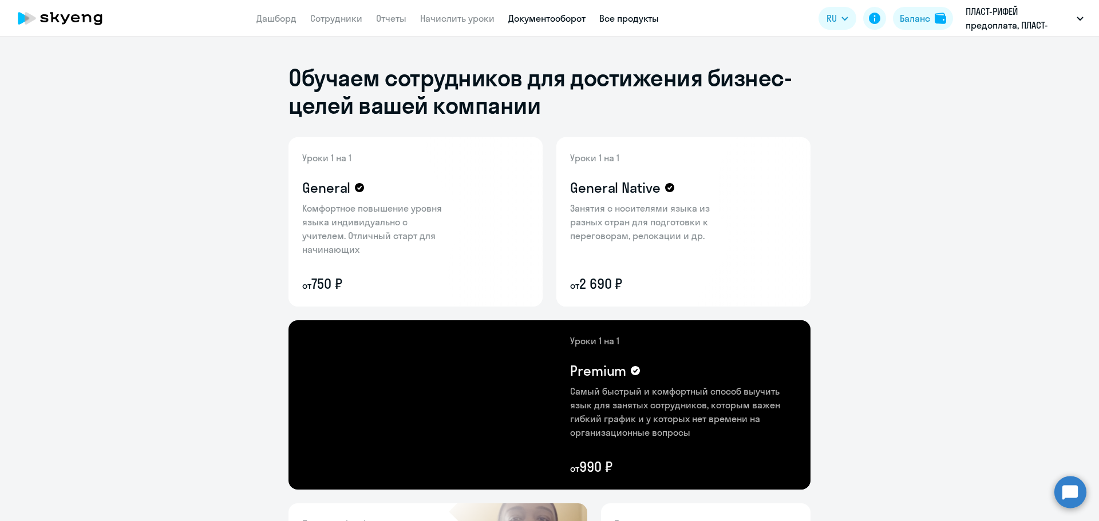
click at [457, 18] on link "Документооборот" at bounding box center [546, 18] width 77 height 11
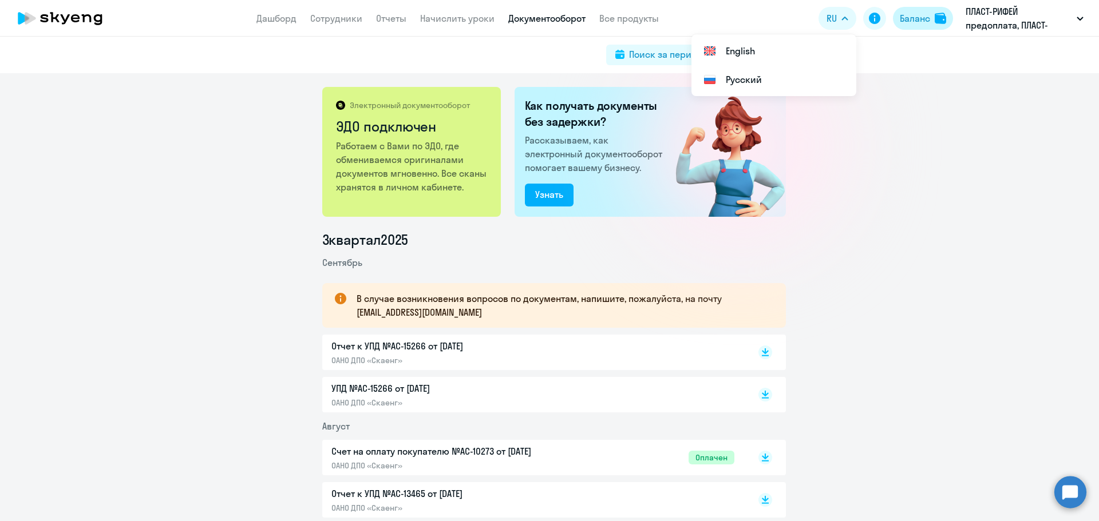
click at [457, 21] on button "Баланс" at bounding box center [923, 18] width 60 height 23
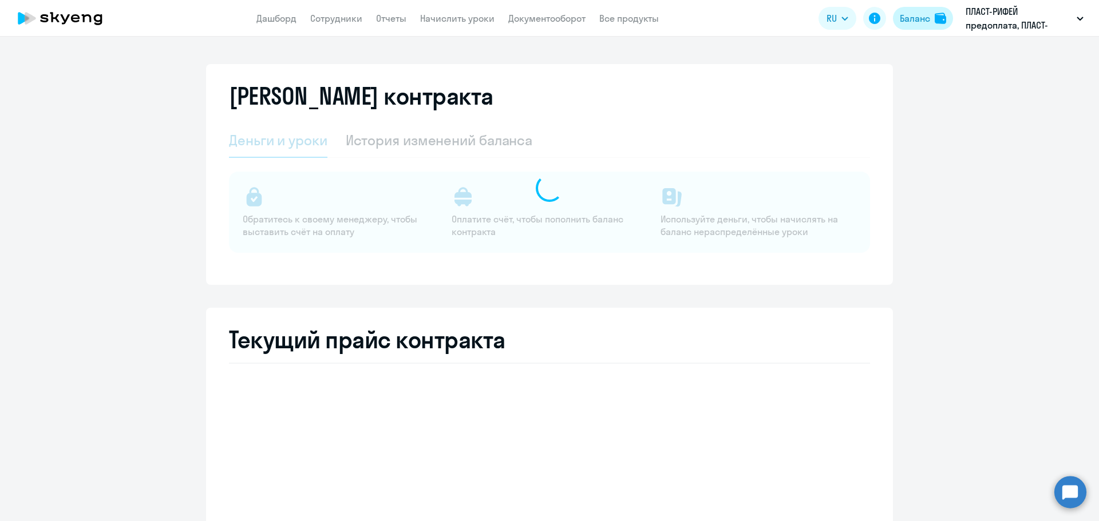
select select "english_adult_not_native_speaker"
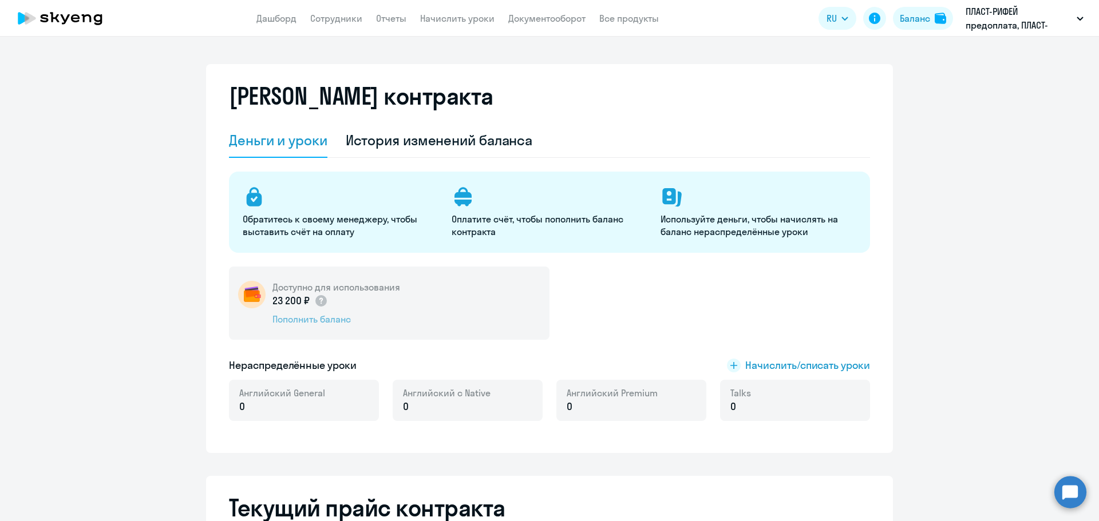
click at [316, 319] on div "Пополнить баланс" at bounding box center [336, 319] width 128 height 13
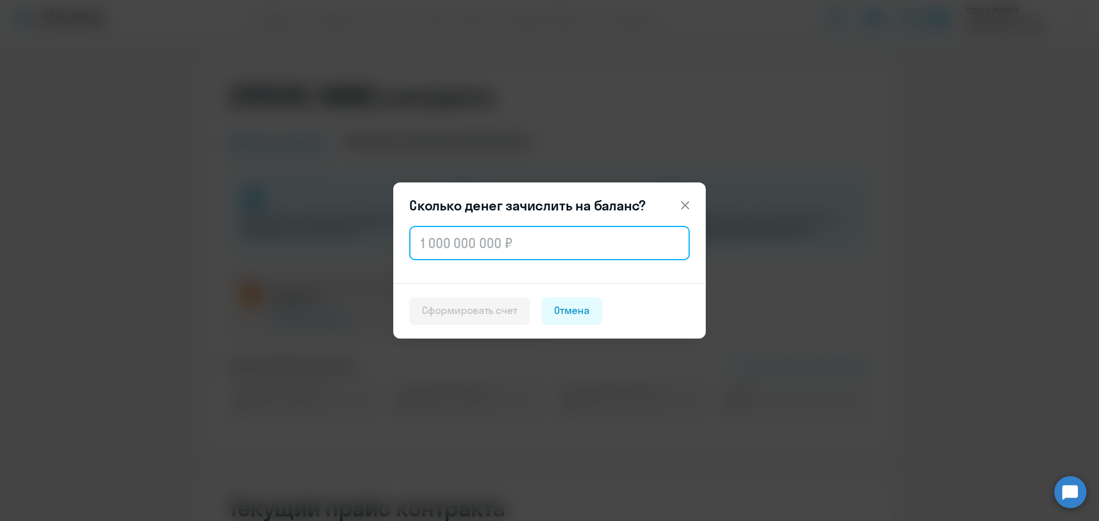
click at [457, 247] on input "text" at bounding box center [549, 243] width 280 height 34
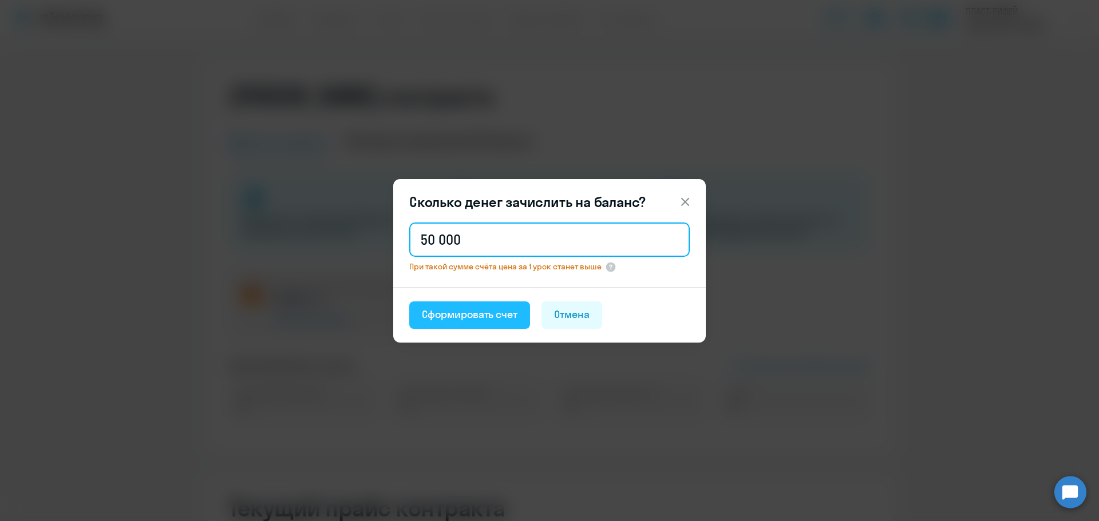
type input "50 000"
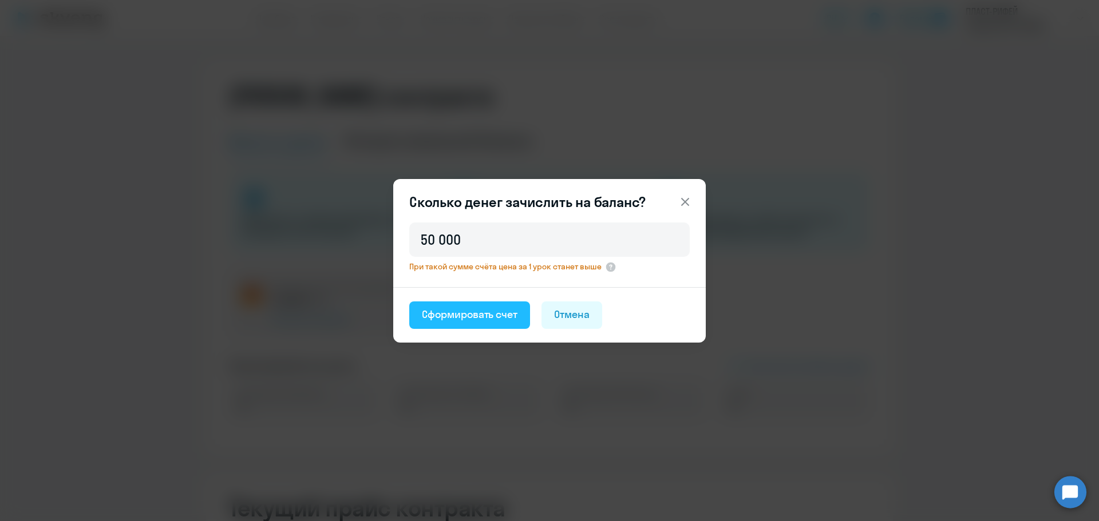
click at [457, 316] on div "Сформировать счет" at bounding box center [470, 314] width 96 height 15
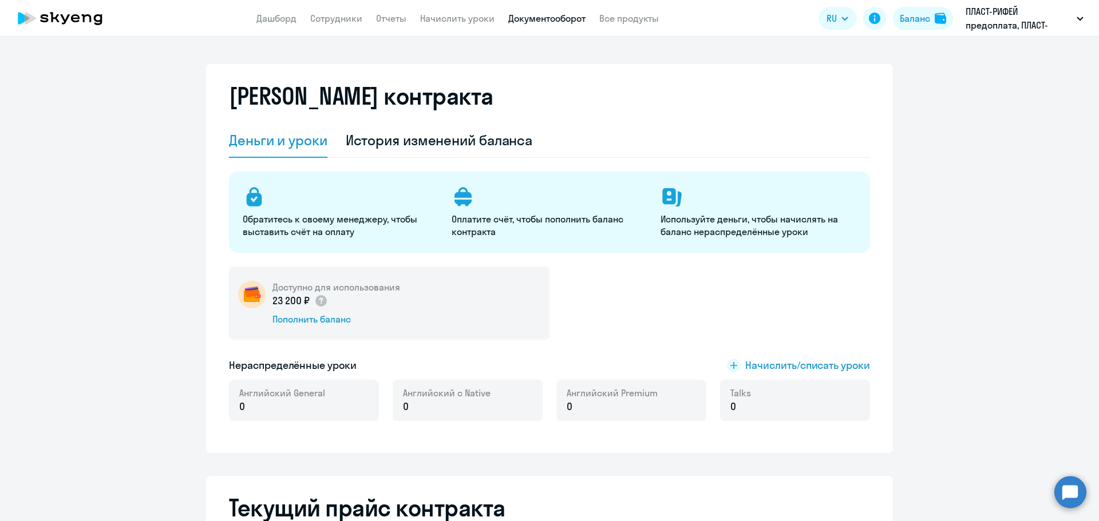
click at [457, 19] on link "Документооборот" at bounding box center [546, 18] width 77 height 11
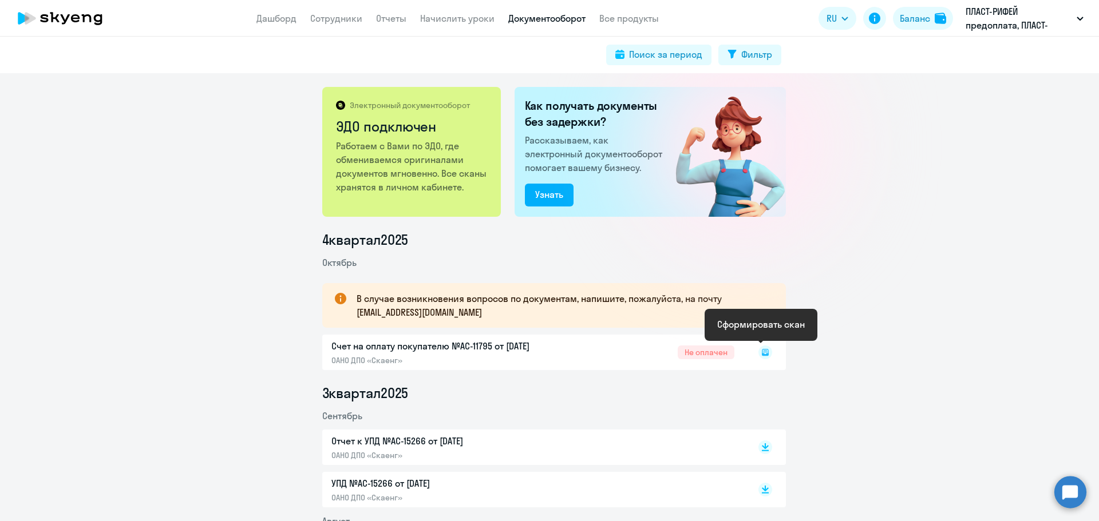
click at [457, 319] on rect at bounding box center [765, 353] width 14 height 14
drag, startPoint x: 780, startPoint y: 411, endPoint x: 768, endPoint y: 390, distance: 24.1
click at [457, 319] on li "Сентябрь" at bounding box center [553, 416] width 463 height 14
drag, startPoint x: 760, startPoint y: 357, endPoint x: 712, endPoint y: 357, distance: 48.1
click at [457, 319] on rect at bounding box center [765, 353] width 14 height 14
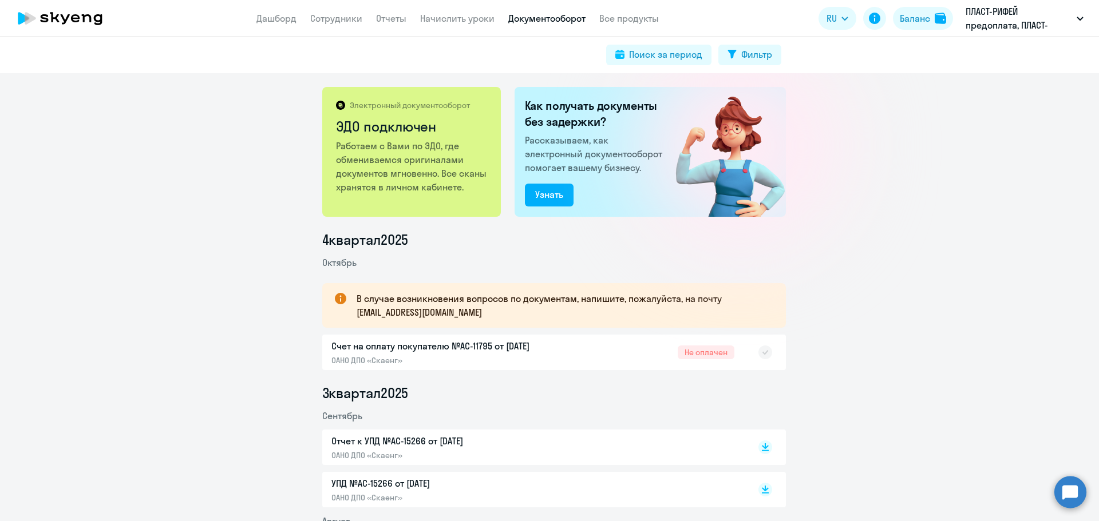
click at [454, 319] on div "Счет на оплату покупателю №AC-11795 от 01.10.2025 ОАНО ДПО «Скаенг» Не оплачен" at bounding box center [553, 352] width 463 height 35
click at [367, 319] on div "Счет на оплату покупателю №AC-11795 от 01.10.2025 ОАНО ДПО «Скаенг» Не оплачен" at bounding box center [553, 352] width 463 height 35
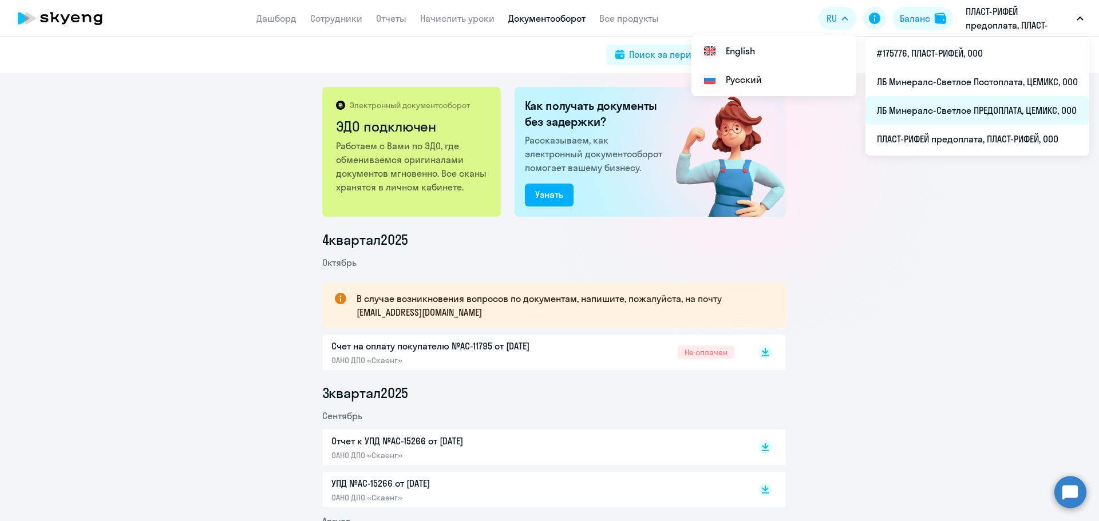
click at [954, 114] on li "ЛБ Минералс-Светлое ПРЕДОПЛАТА, ЦЕМИКС, ООО" at bounding box center [977, 110] width 224 height 29
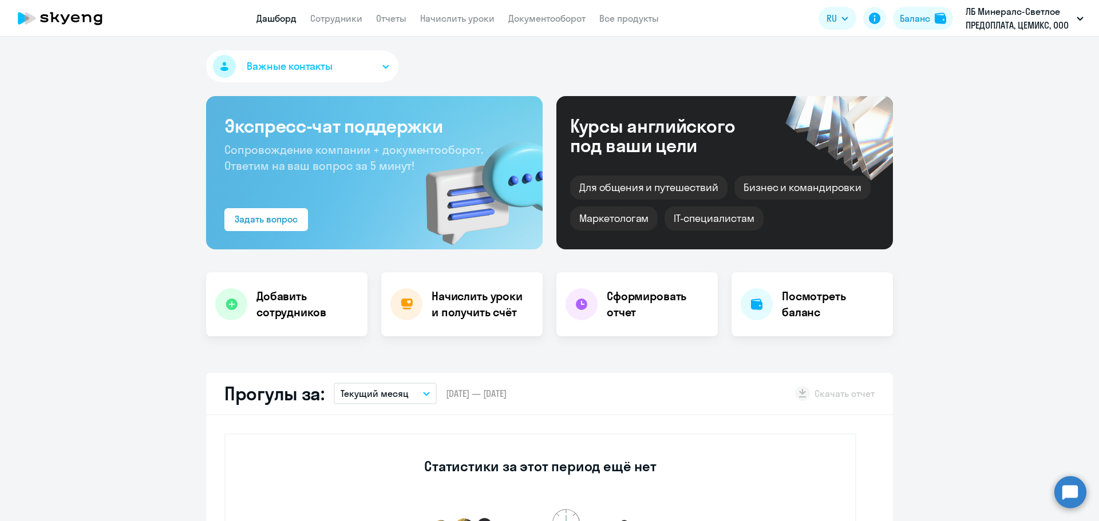
select select "30"
click at [933, 22] on button "Баланс" at bounding box center [923, 18] width 60 height 23
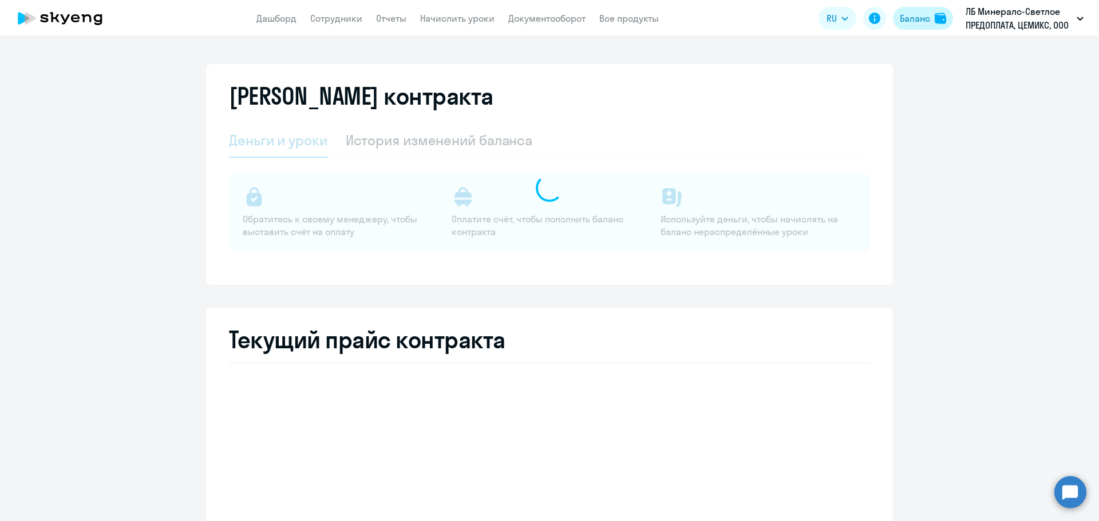
select select "english_adult_not_native_speaker"
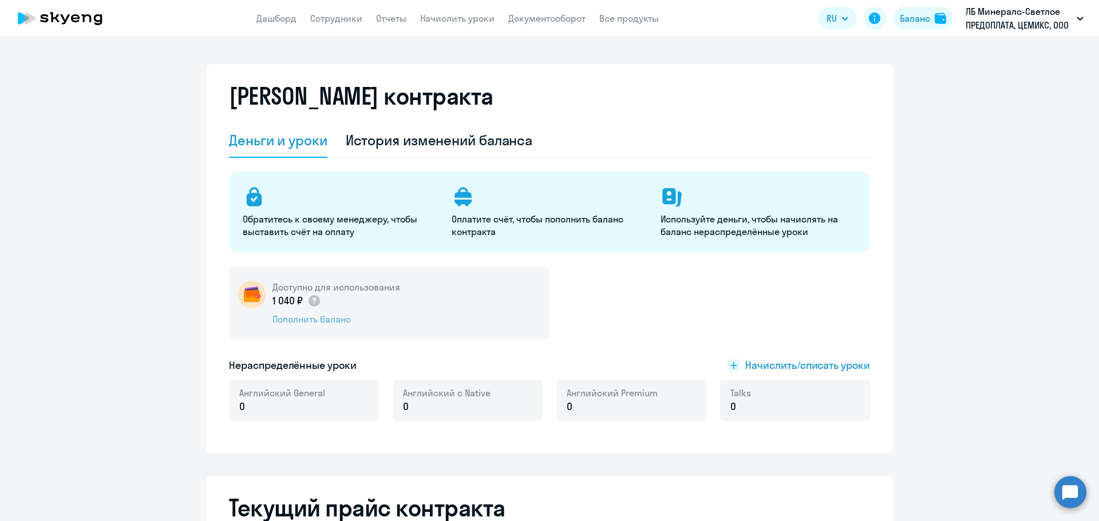
click at [317, 315] on div "Пополнить баланс" at bounding box center [336, 319] width 128 height 13
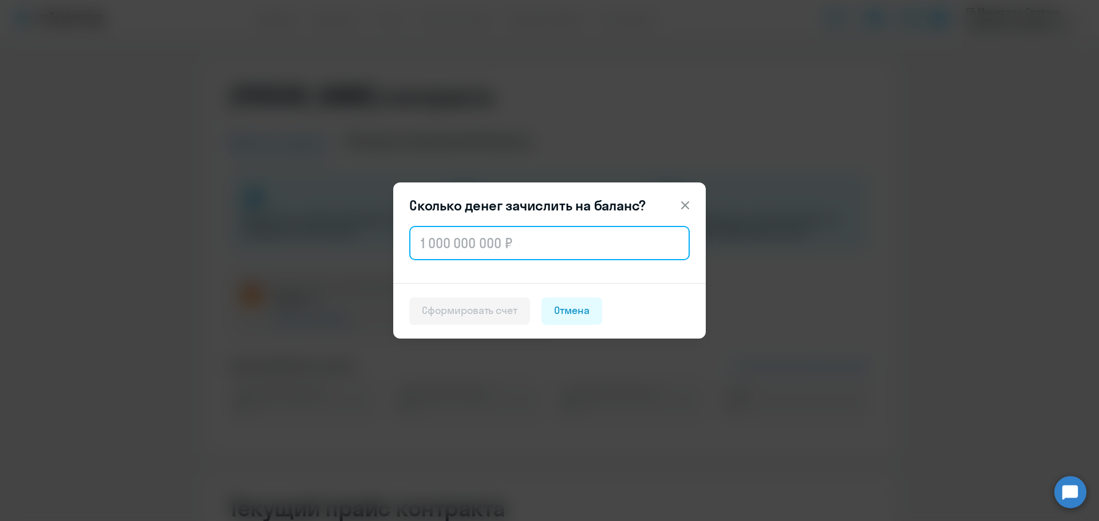
click at [463, 247] on input "text" at bounding box center [549, 243] width 280 height 34
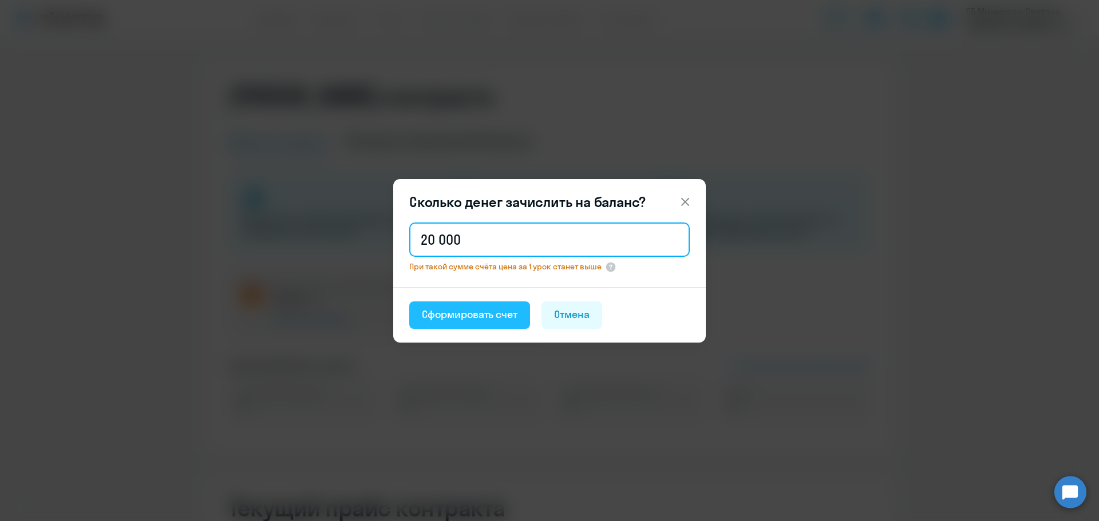
type input "20 000"
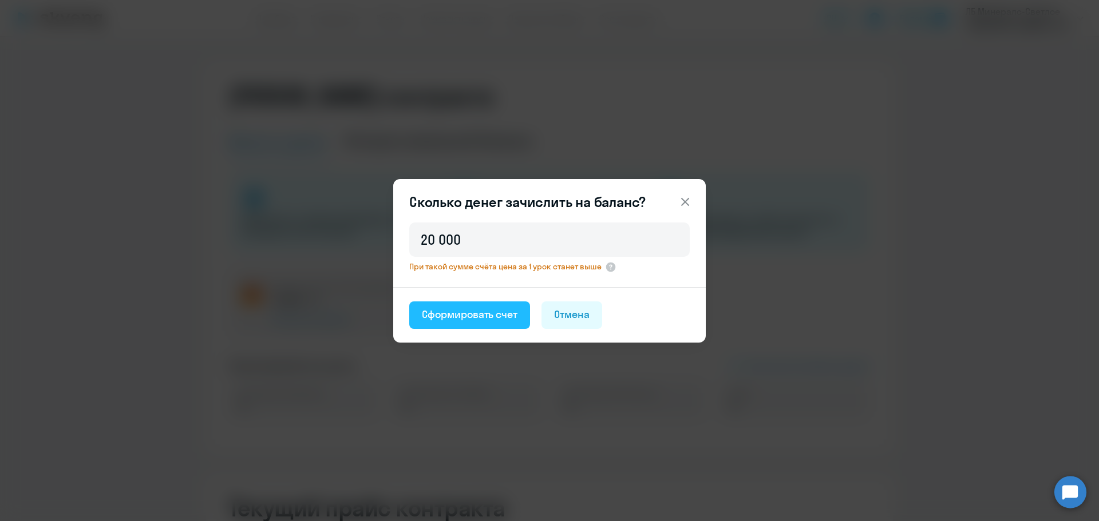
click at [480, 317] on div "Сформировать счет" at bounding box center [470, 314] width 96 height 15
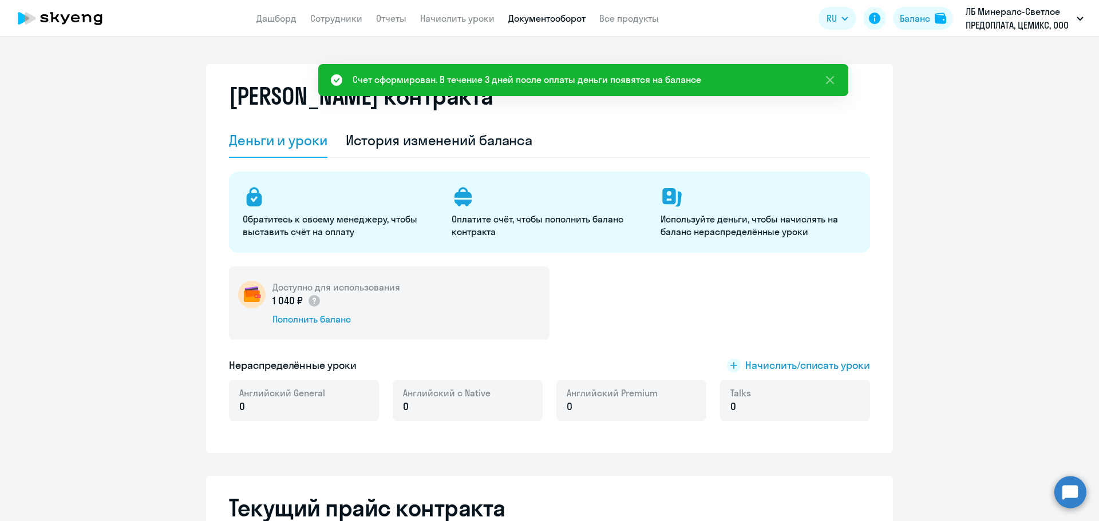
click at [560, 22] on link "Документооборот" at bounding box center [546, 18] width 77 height 11
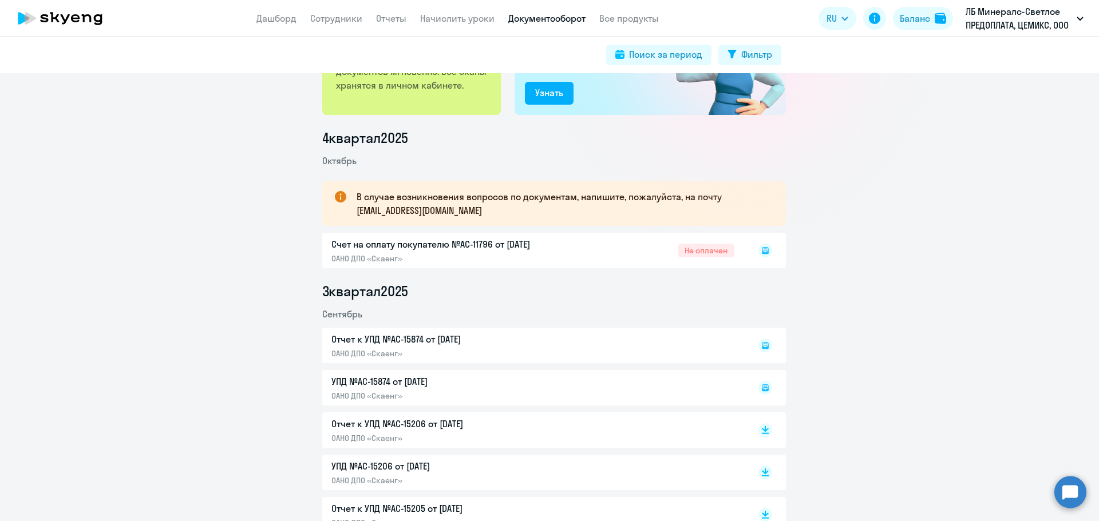
scroll to position [114, 0]
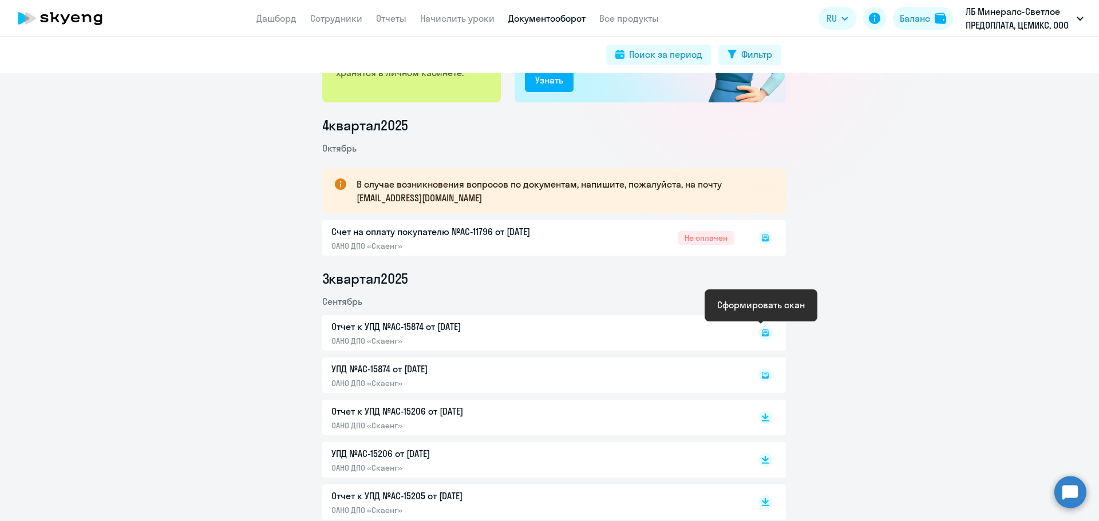
click at [758, 333] on rect at bounding box center [765, 333] width 14 height 14
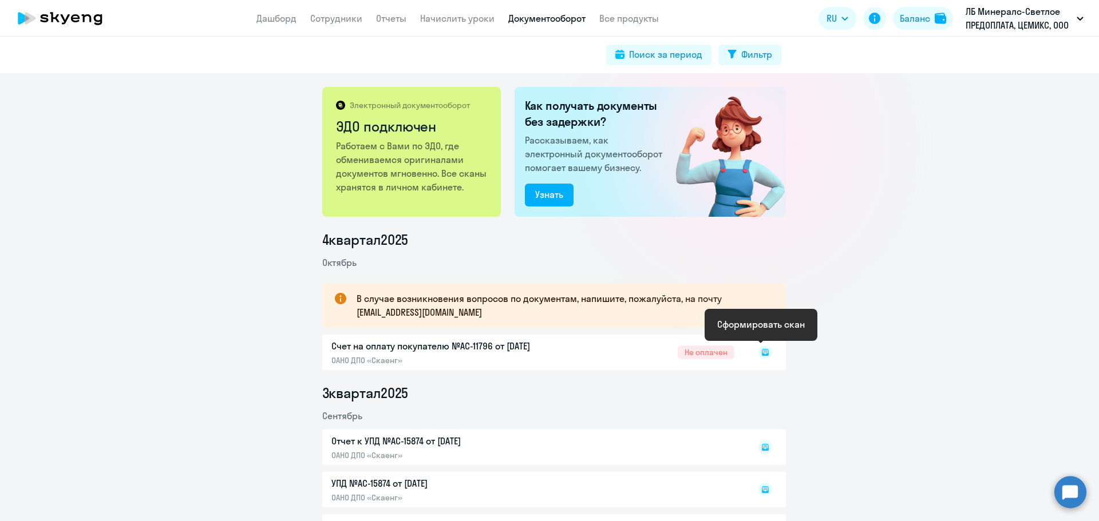
click at [762, 351] on rect at bounding box center [765, 353] width 14 height 14
click at [493, 348] on div "Счет на оплату покупателю №AC-11796 от [DATE] ОАНО ДПО «Скаенг» Не оплачен" at bounding box center [553, 352] width 463 height 35
click at [762, 354] on icon at bounding box center [765, 352] width 6 height 5
click at [758, 352] on rect at bounding box center [765, 353] width 14 height 14
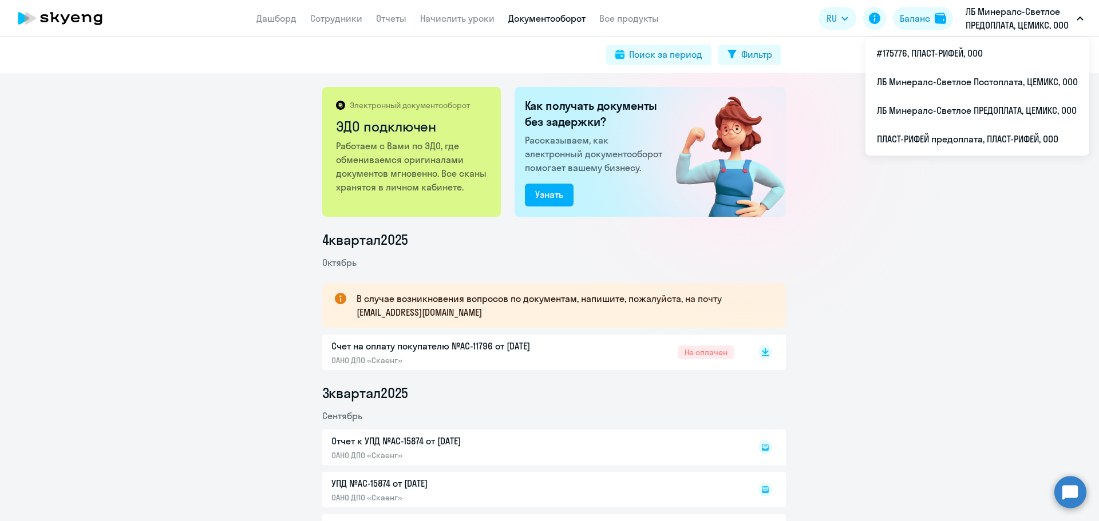
drag, startPoint x: 62, startPoint y: 13, endPoint x: 68, endPoint y: 17, distance: 7.0
click at [62, 13] on icon at bounding box center [60, 18] width 101 height 29
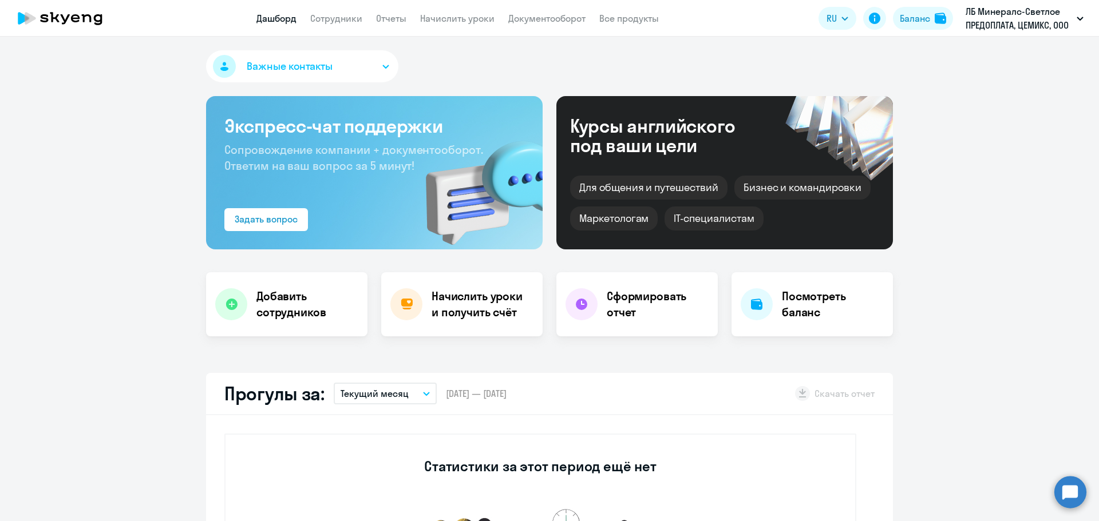
select select "30"
